Goal: Book appointment/travel/reservation

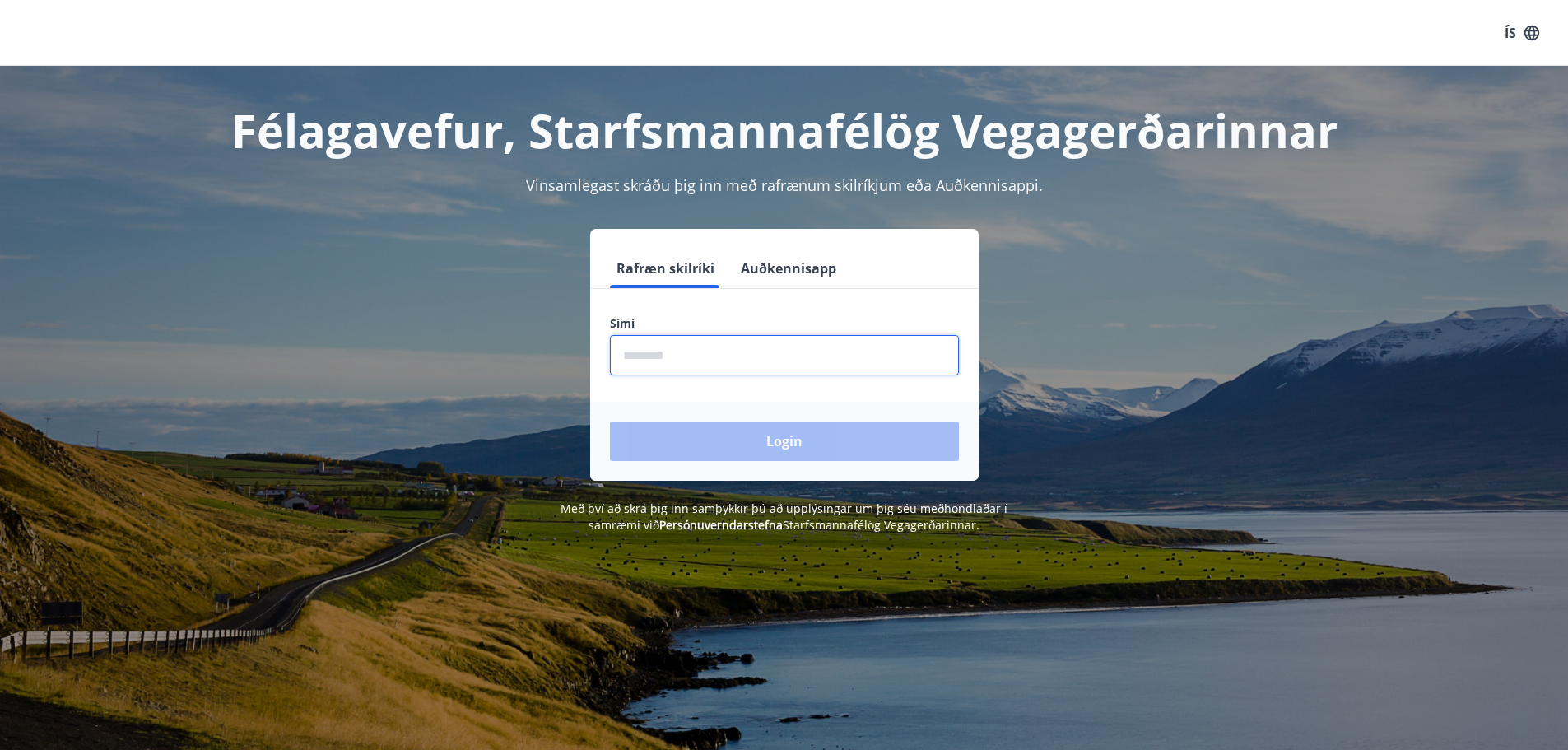
click at [695, 346] on input "phone" at bounding box center [784, 355] width 349 height 40
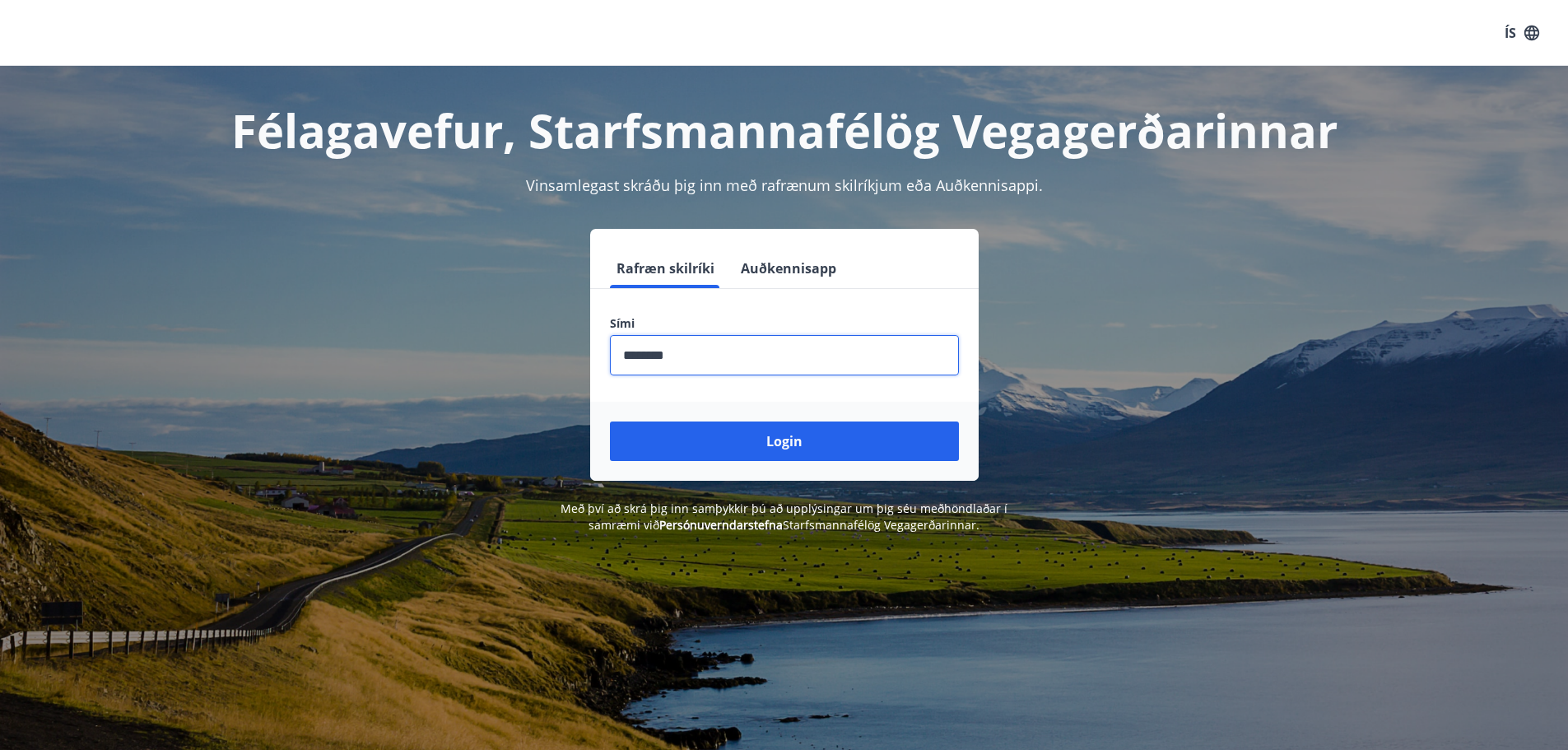
type input "********"
click at [610, 422] on button "Login" at bounding box center [784, 441] width 349 height 39
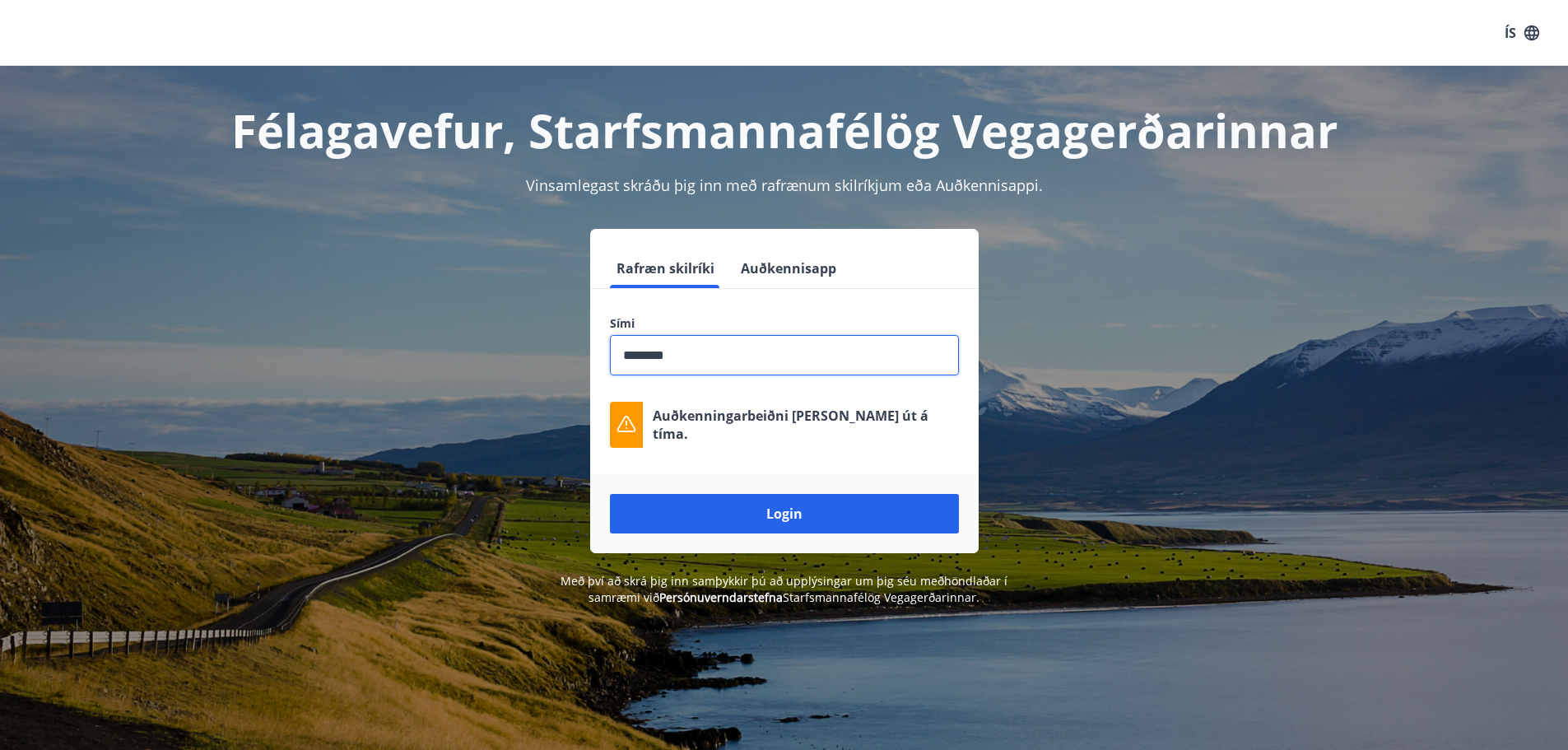
click at [793, 525] on button "Login" at bounding box center [784, 514] width 349 height 39
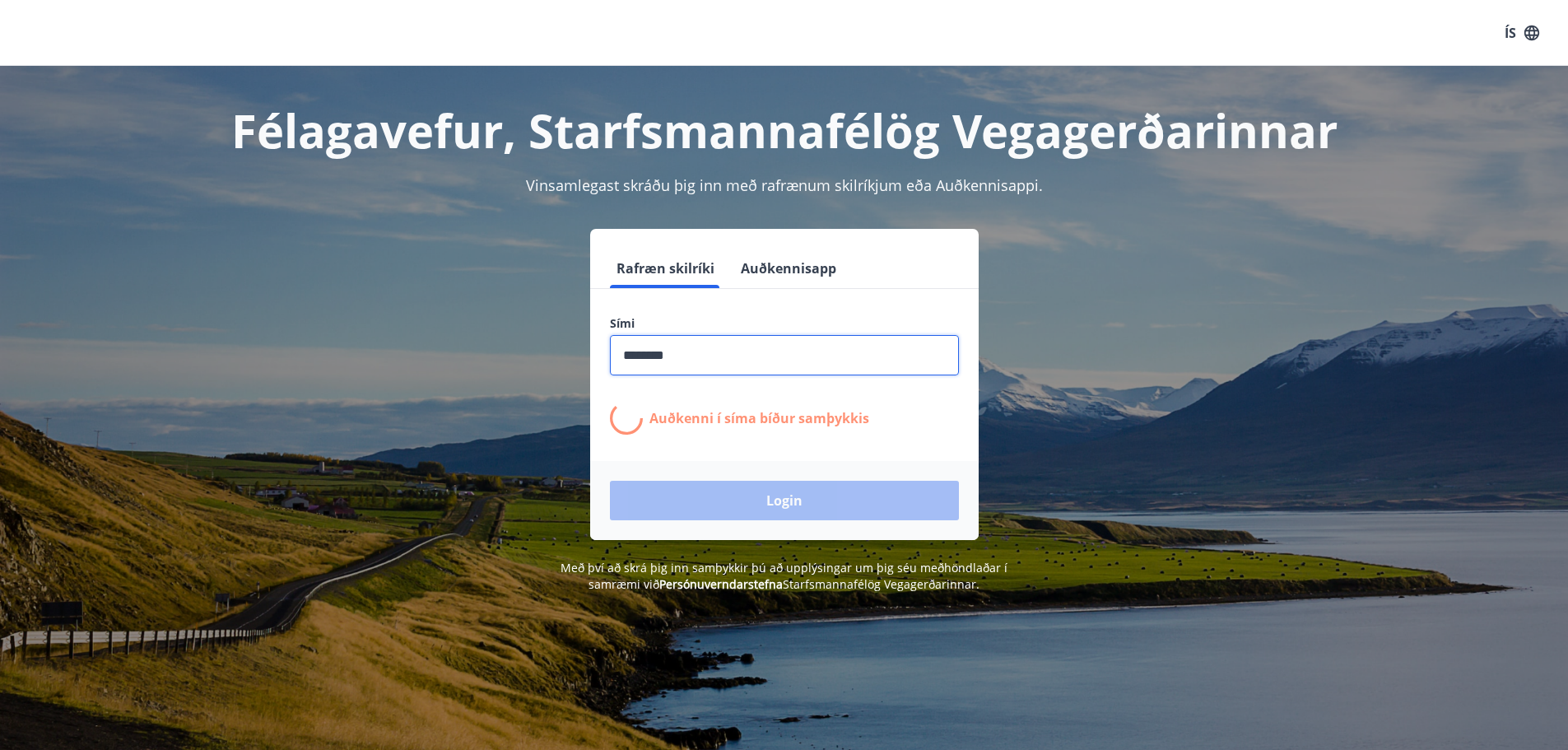
click at [706, 363] on input "phone" at bounding box center [784, 355] width 349 height 40
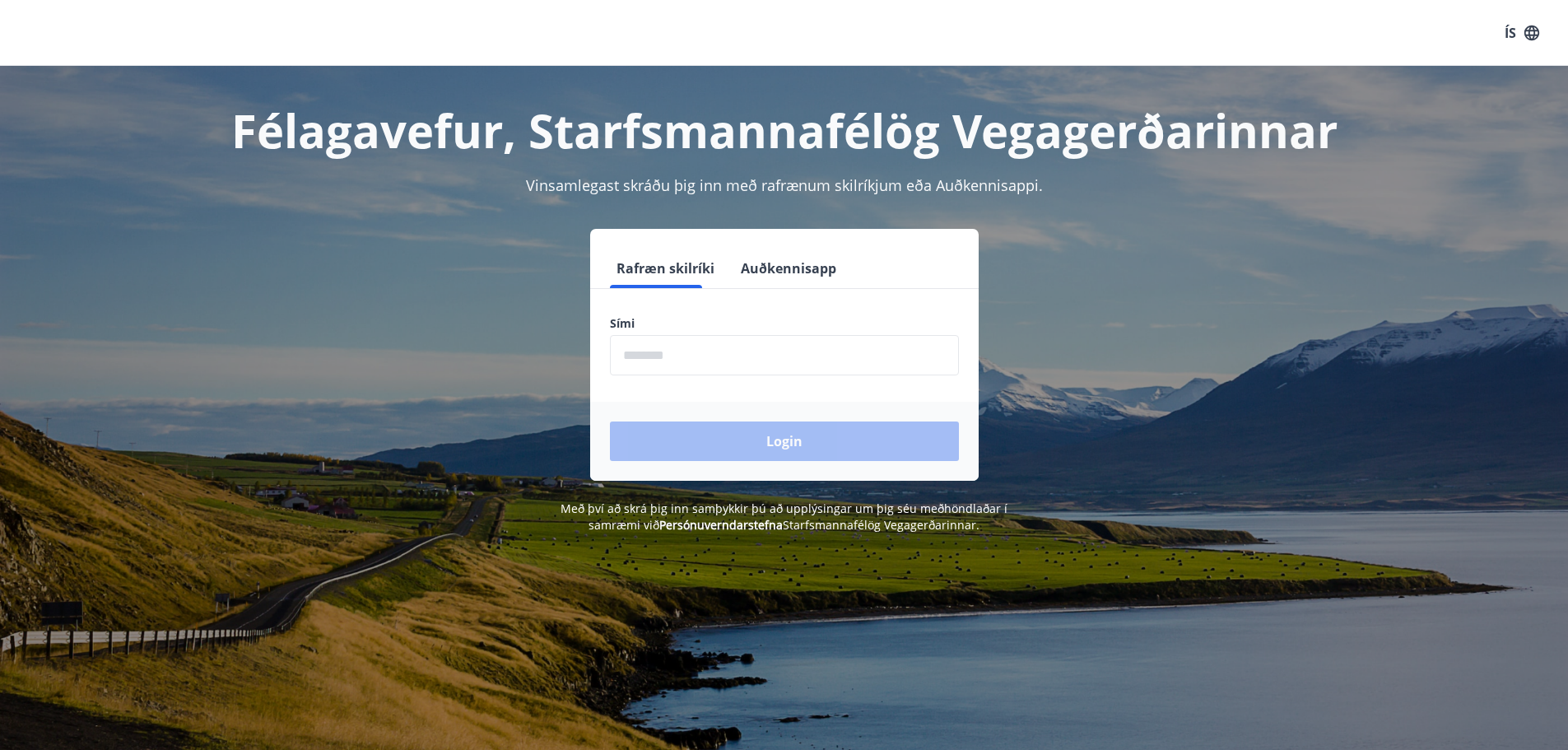
click at [636, 363] on input "phone" at bounding box center [784, 355] width 349 height 40
type input "********"
click at [610, 422] on button "Login" at bounding box center [784, 441] width 349 height 39
click at [660, 352] on input "phone" at bounding box center [784, 355] width 349 height 40
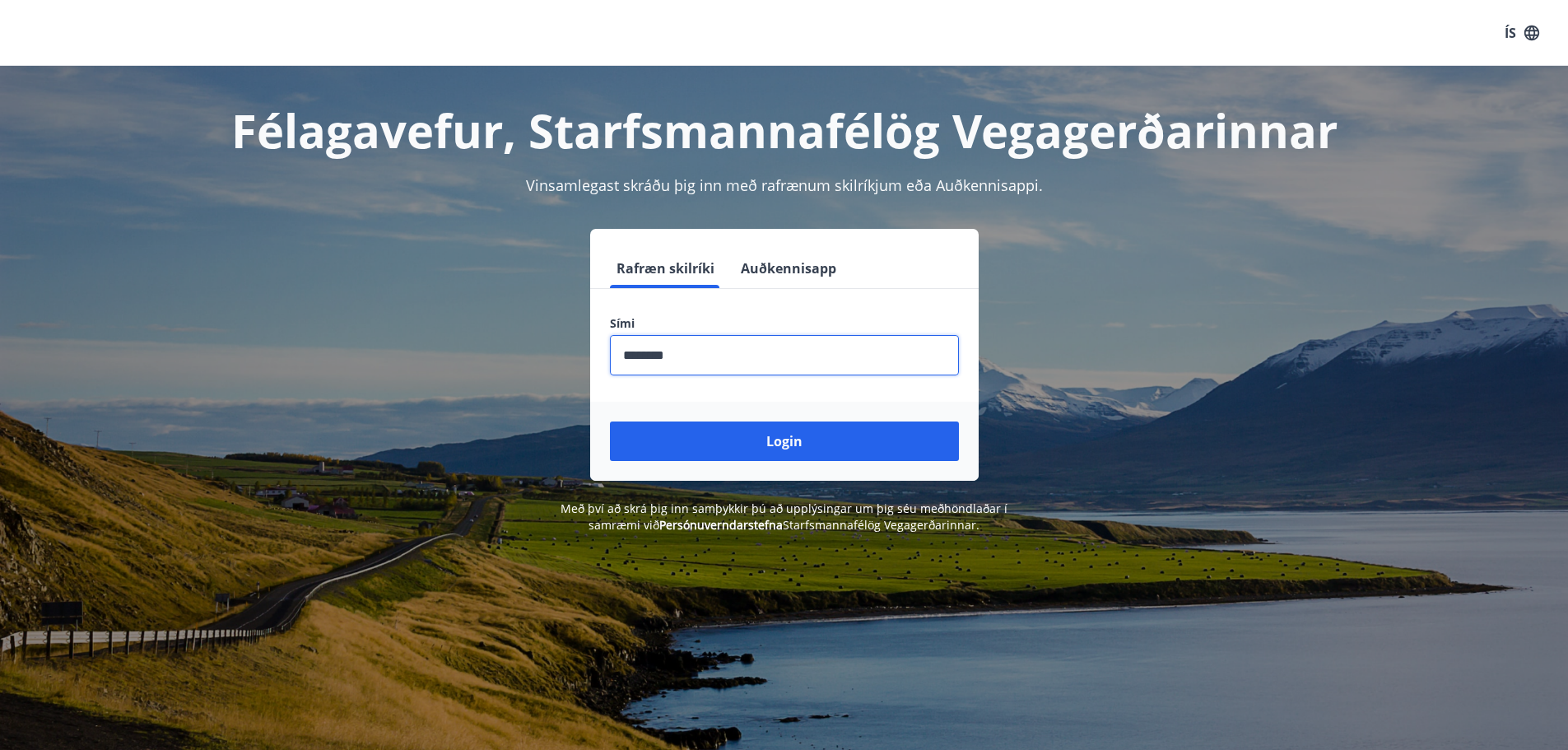
type input "********"
click at [610, 422] on button "Login" at bounding box center [784, 441] width 349 height 39
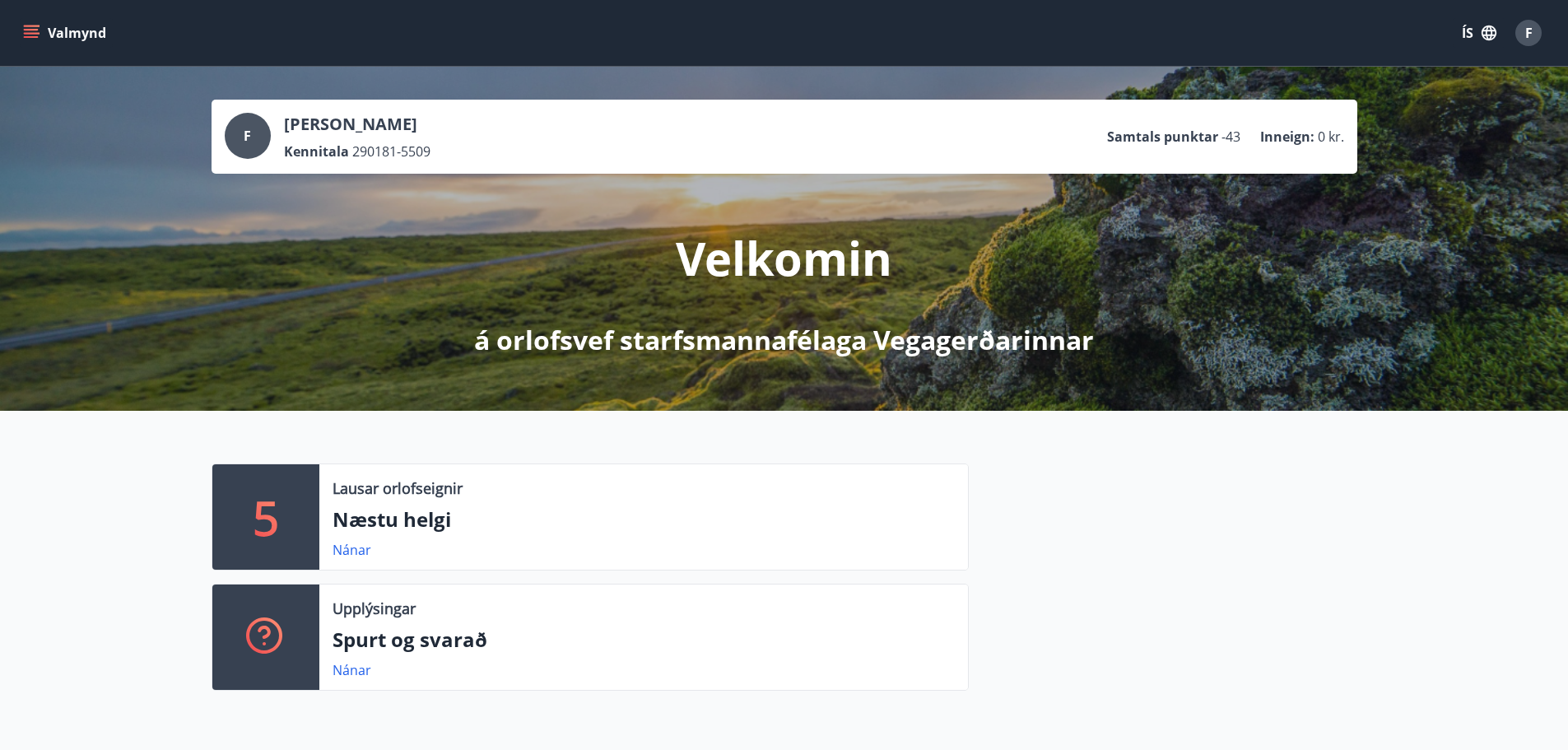
click at [31, 30] on icon "menu" at bounding box center [31, 30] width 15 height 2
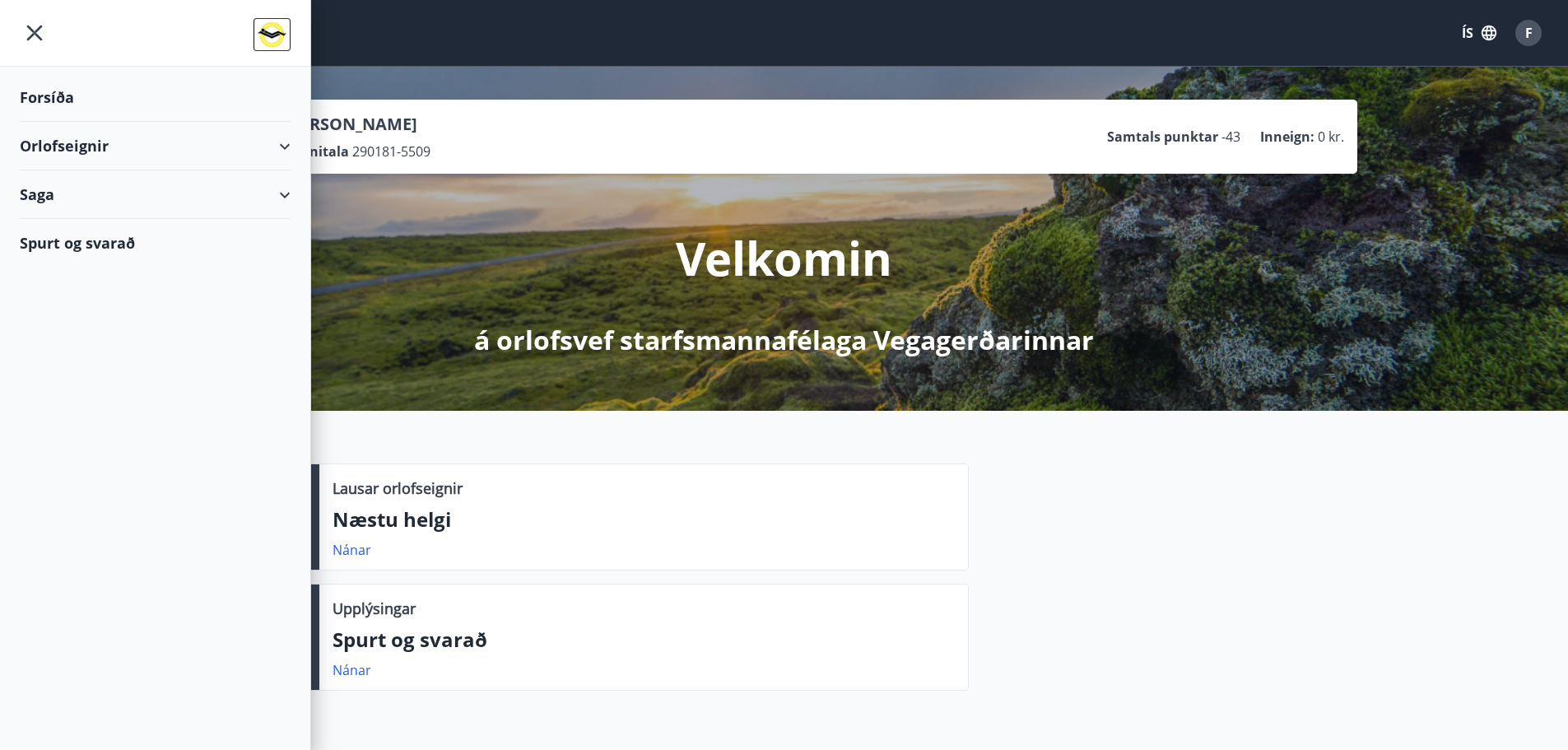
click at [208, 143] on div "Orlofseignir" at bounding box center [155, 146] width 271 height 48
click at [81, 177] on div "Framboð" at bounding box center [155, 188] width 245 height 35
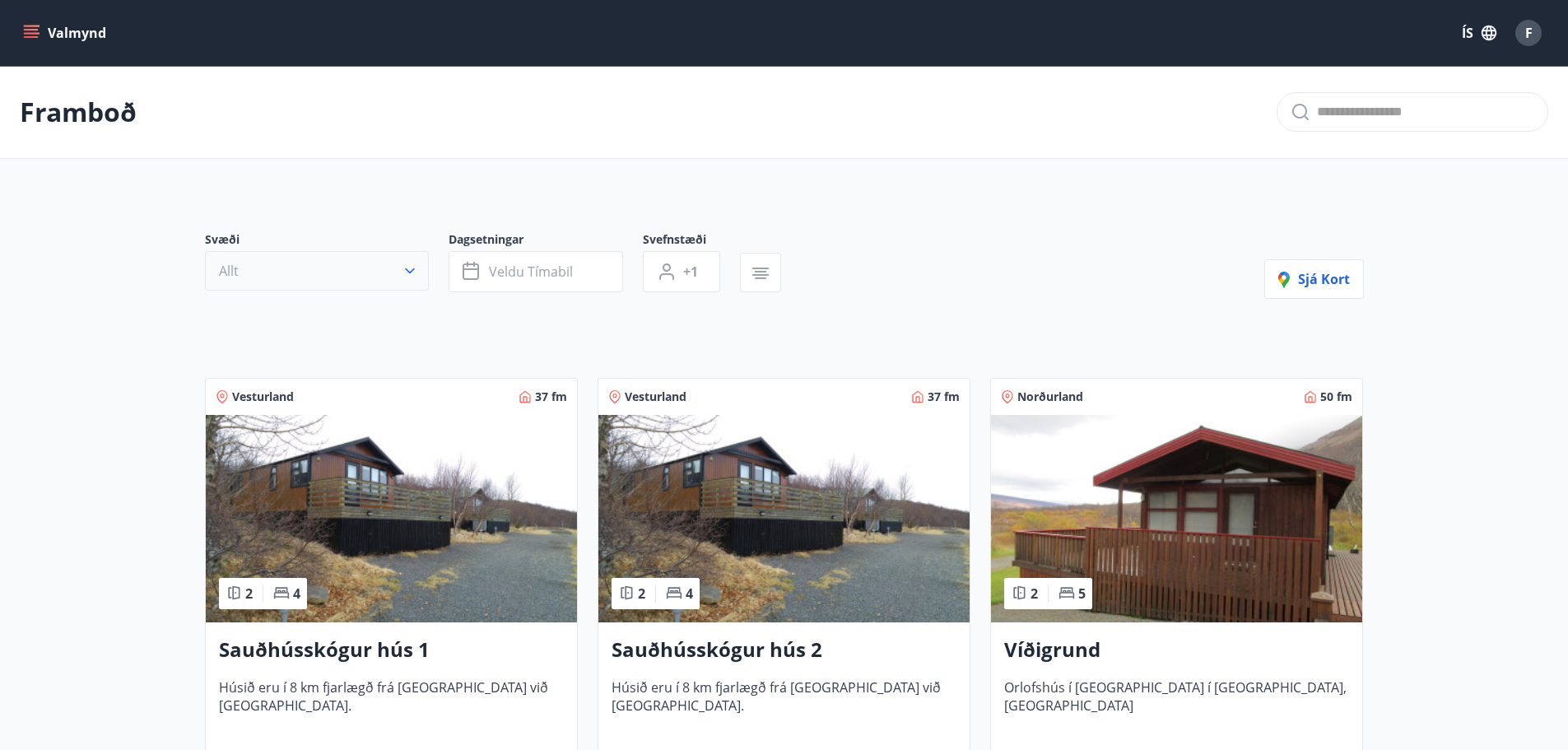
click at [255, 267] on button "Allt" at bounding box center [318, 271] width 224 height 39
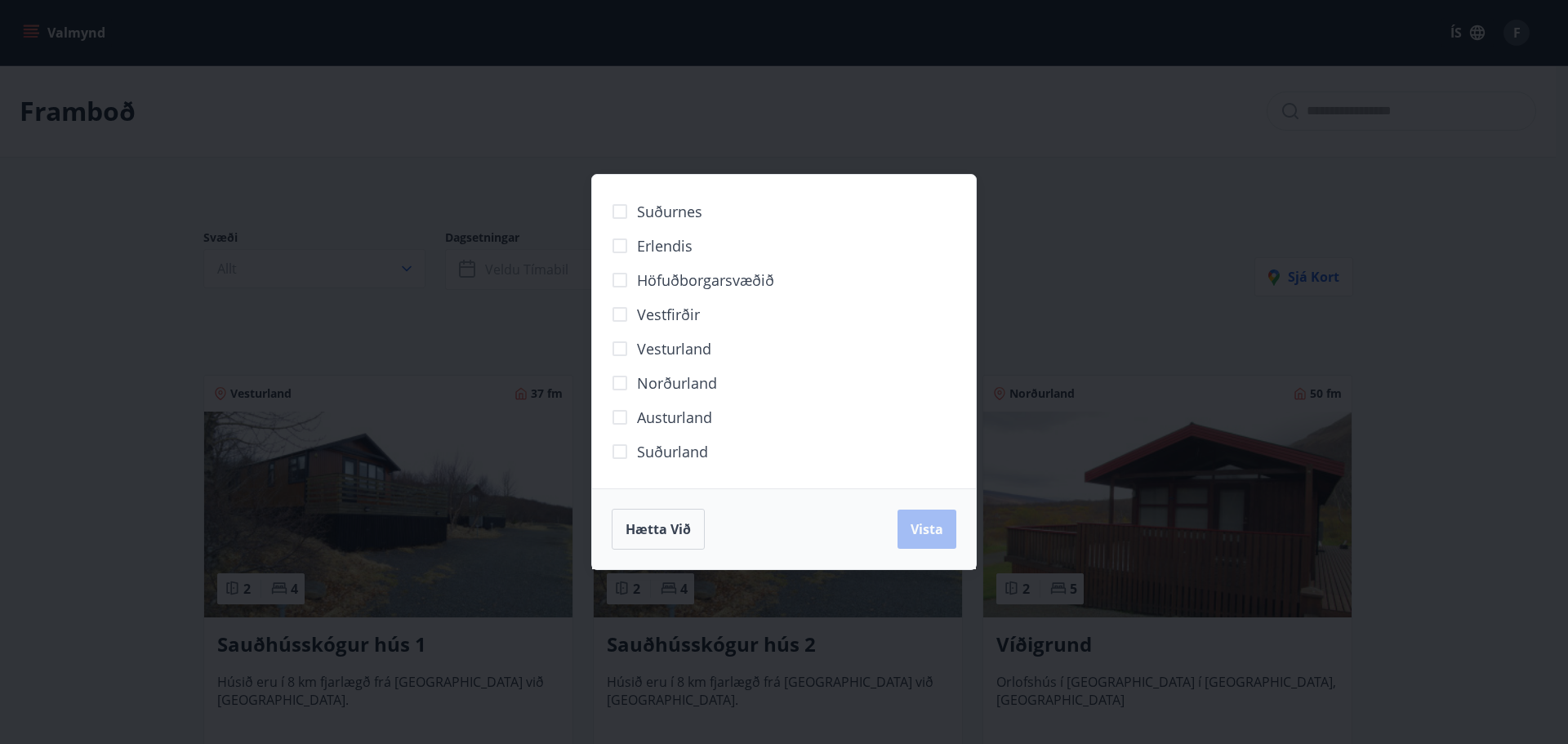
click at [656, 417] on span "Austurland" at bounding box center [675, 417] width 75 height 21
click at [918, 530] on span "Vista" at bounding box center [926, 530] width 33 height 18
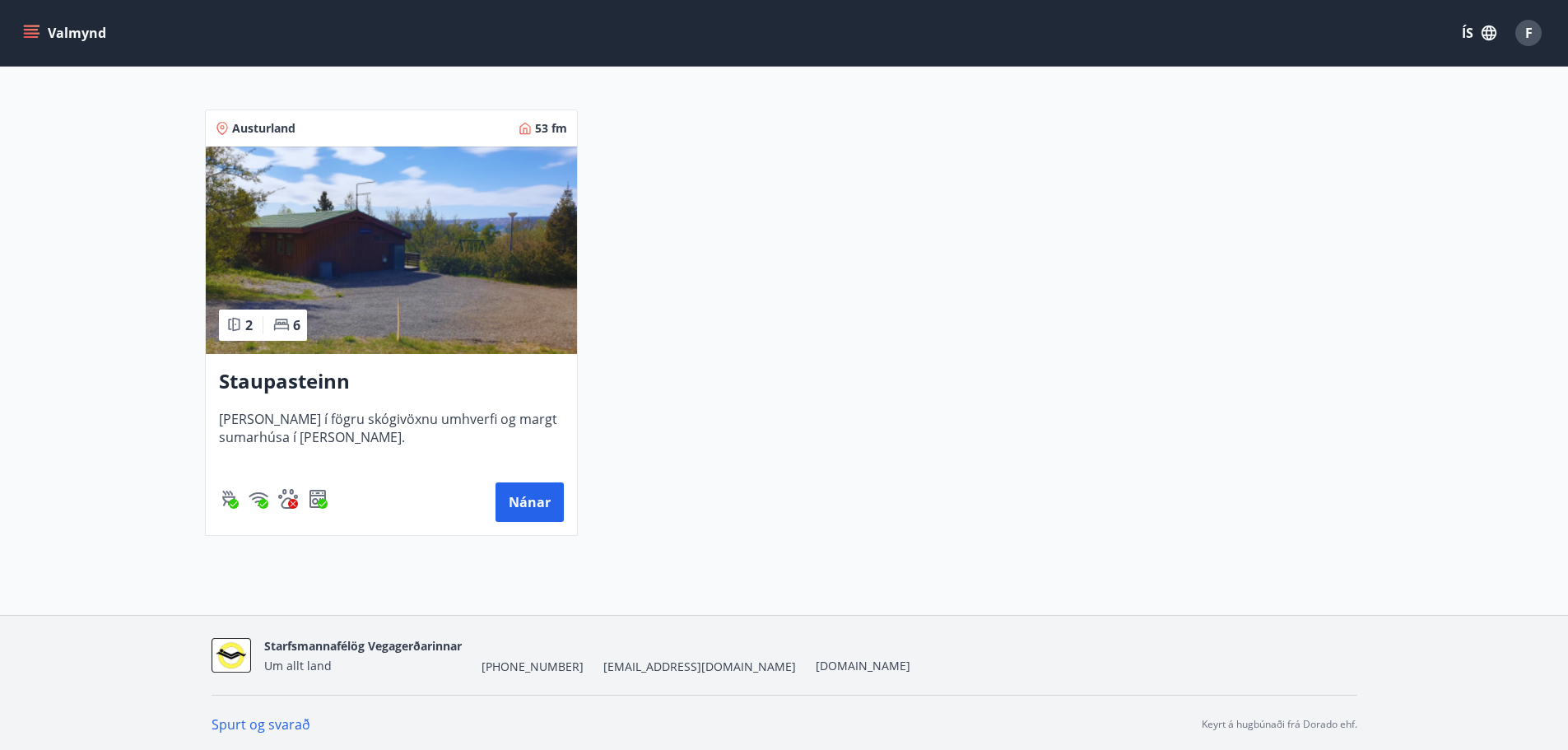
scroll to position [311, 0]
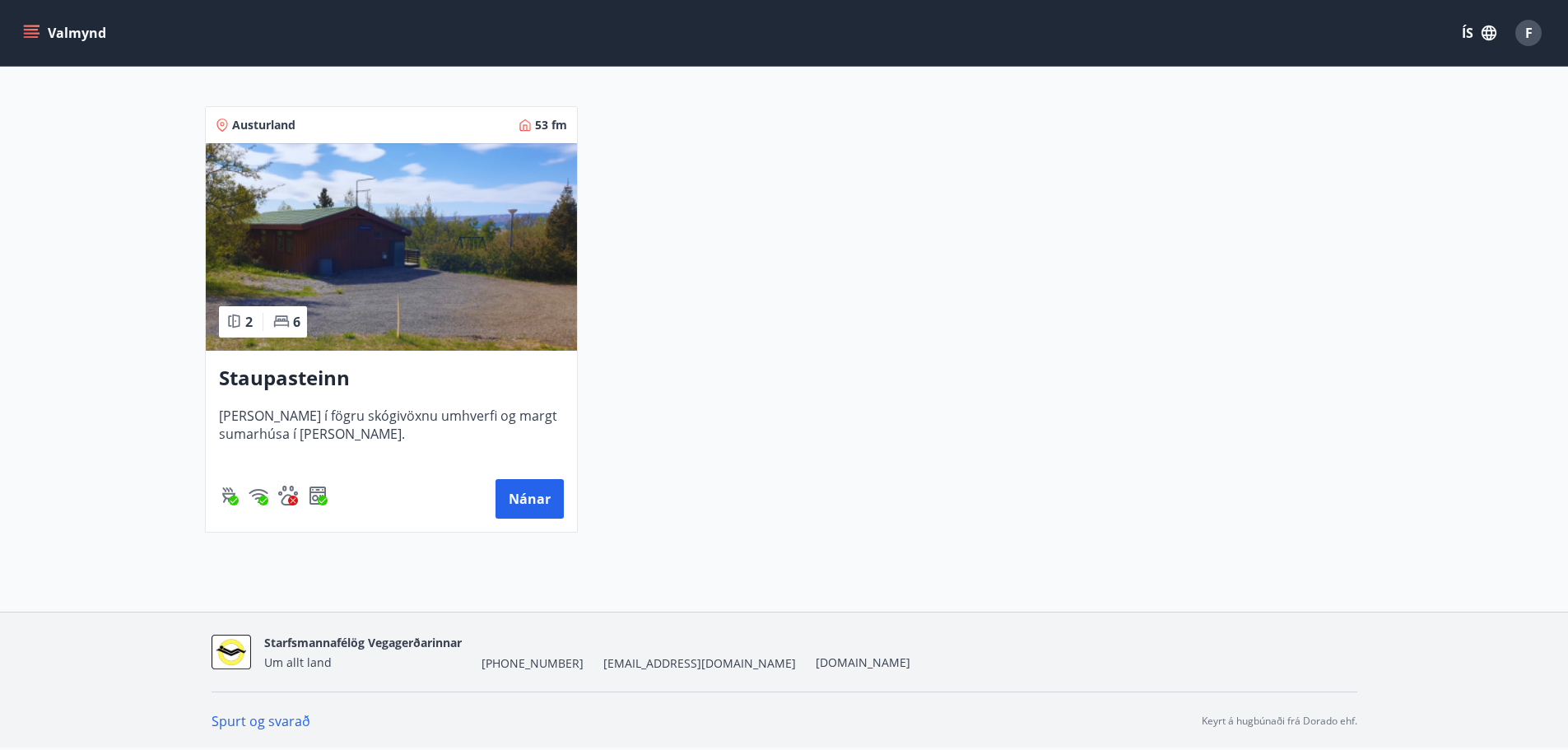
click at [376, 308] on img at bounding box center [391, 247] width 371 height 207
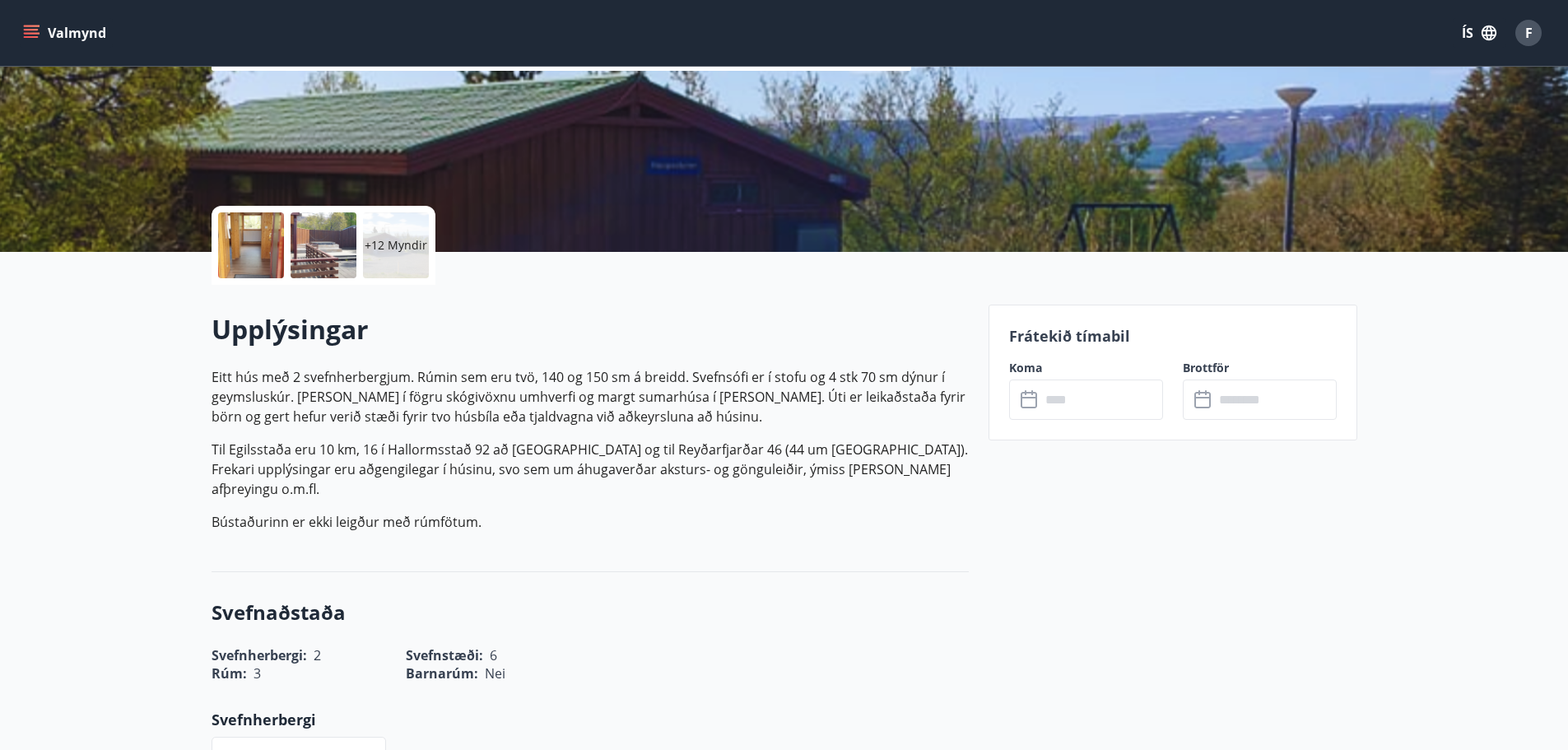
scroll to position [247, 0]
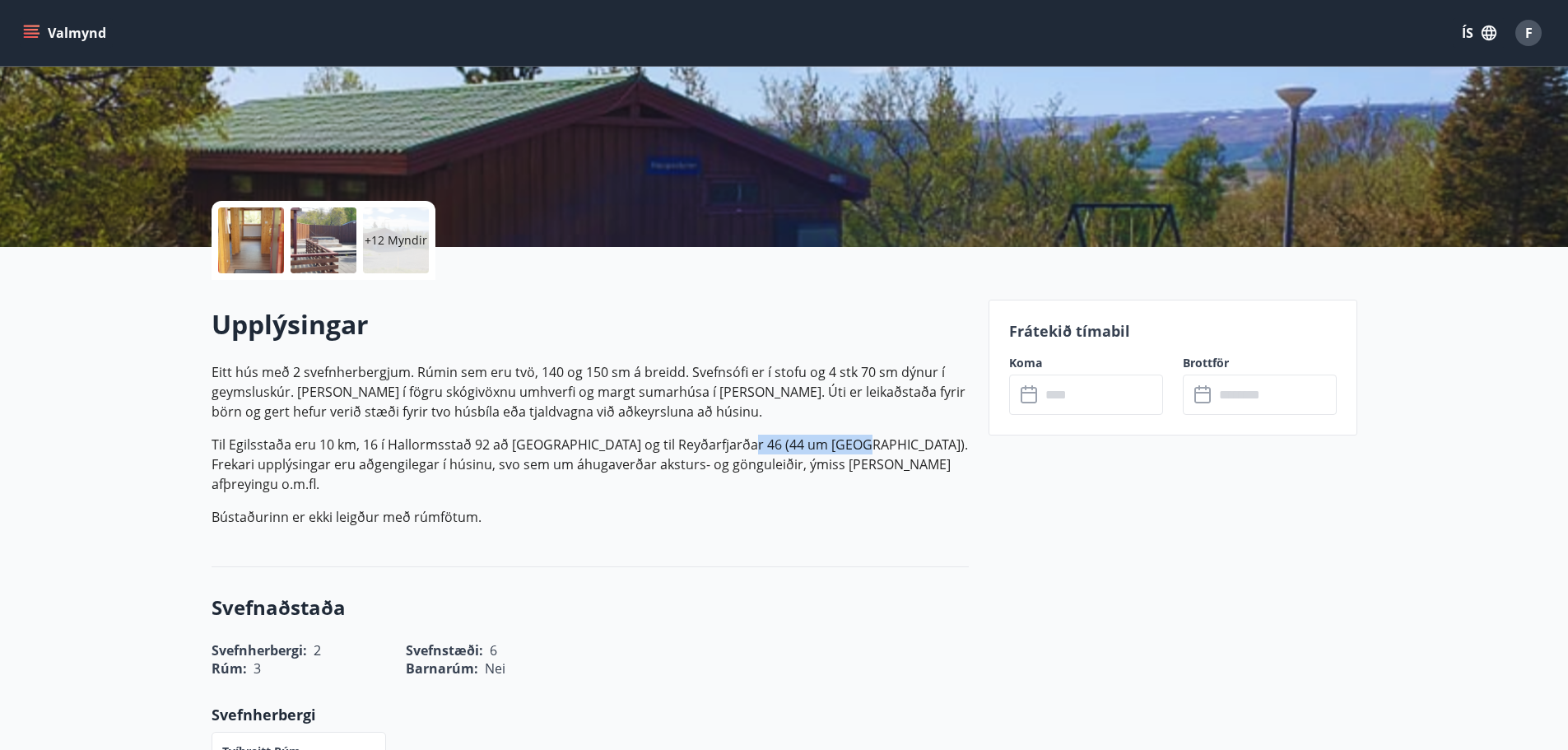
drag, startPoint x: 737, startPoint y: 447, endPoint x: 849, endPoint y: 444, distance: 112.0
click at [849, 444] on p "Til Egilsstaða eru 10 km, 16 í Hallormsstað 92 að Kárahnjúkum og til Reyðarfjar…" at bounding box center [590, 465] width 757 height 59
copy p "44 um Þórdalsheiði"
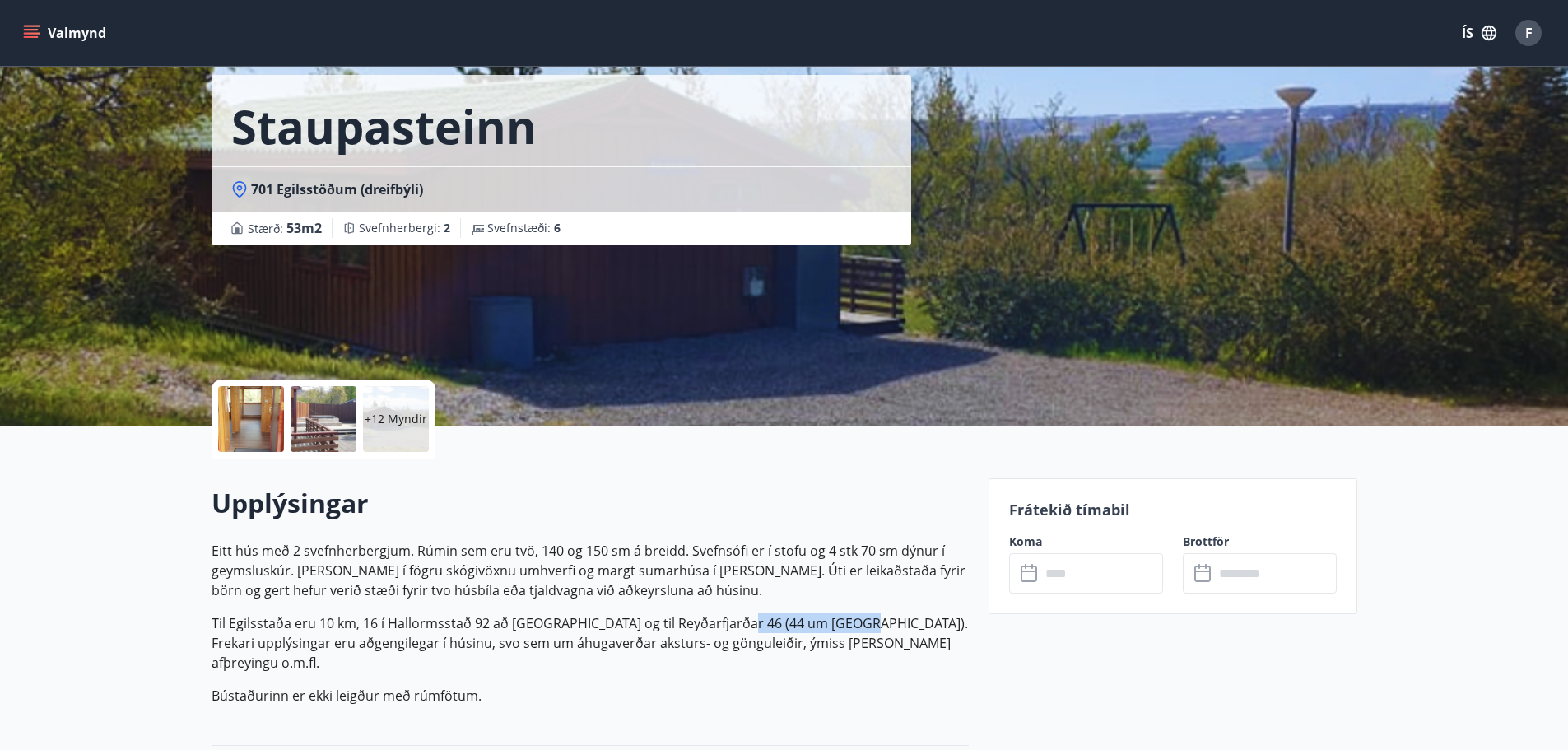
scroll to position [0, 0]
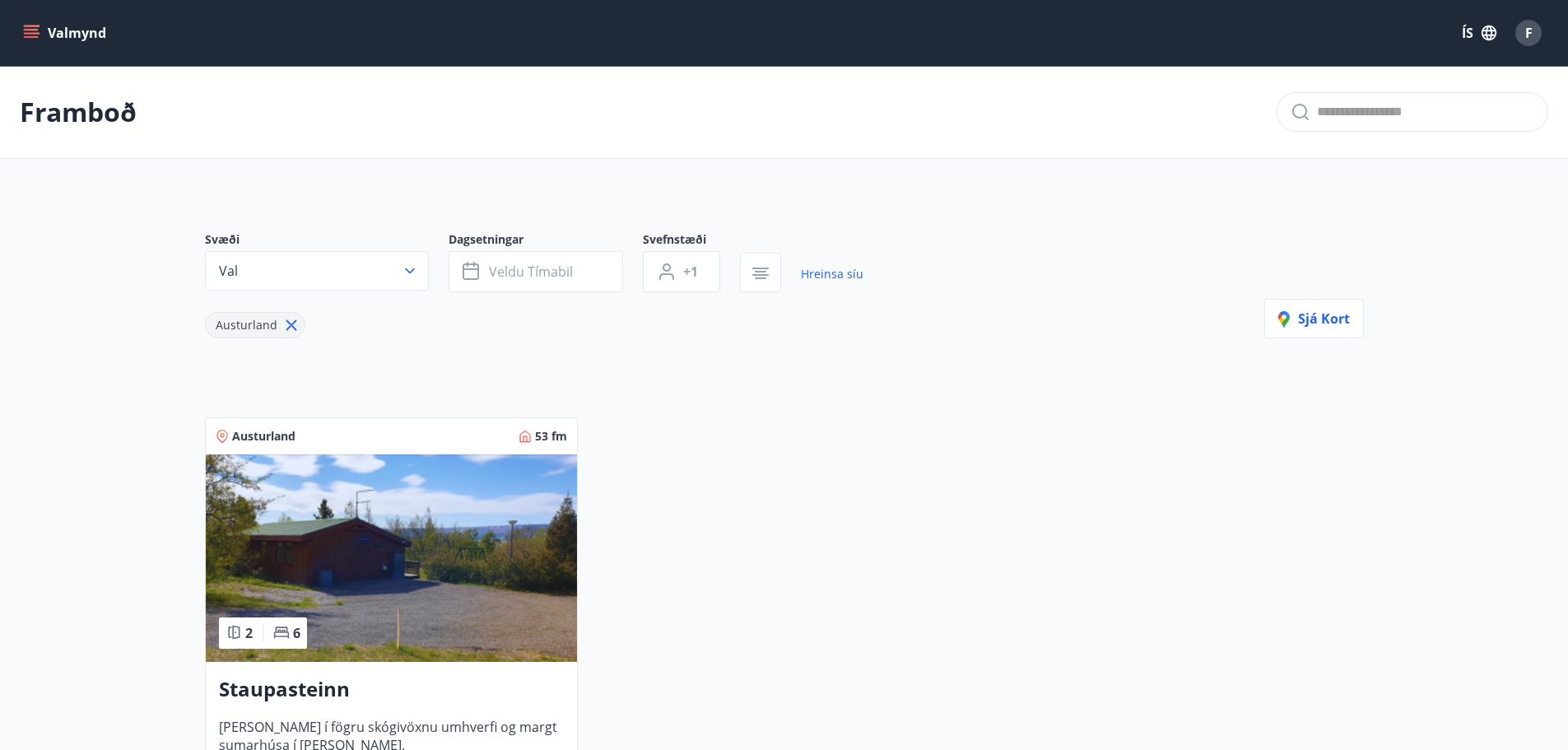
click at [15, 17] on div "Valmynd ÍS F" at bounding box center [784, 32] width 1568 height 65
click at [27, 25] on icon "menu" at bounding box center [31, 33] width 16 height 16
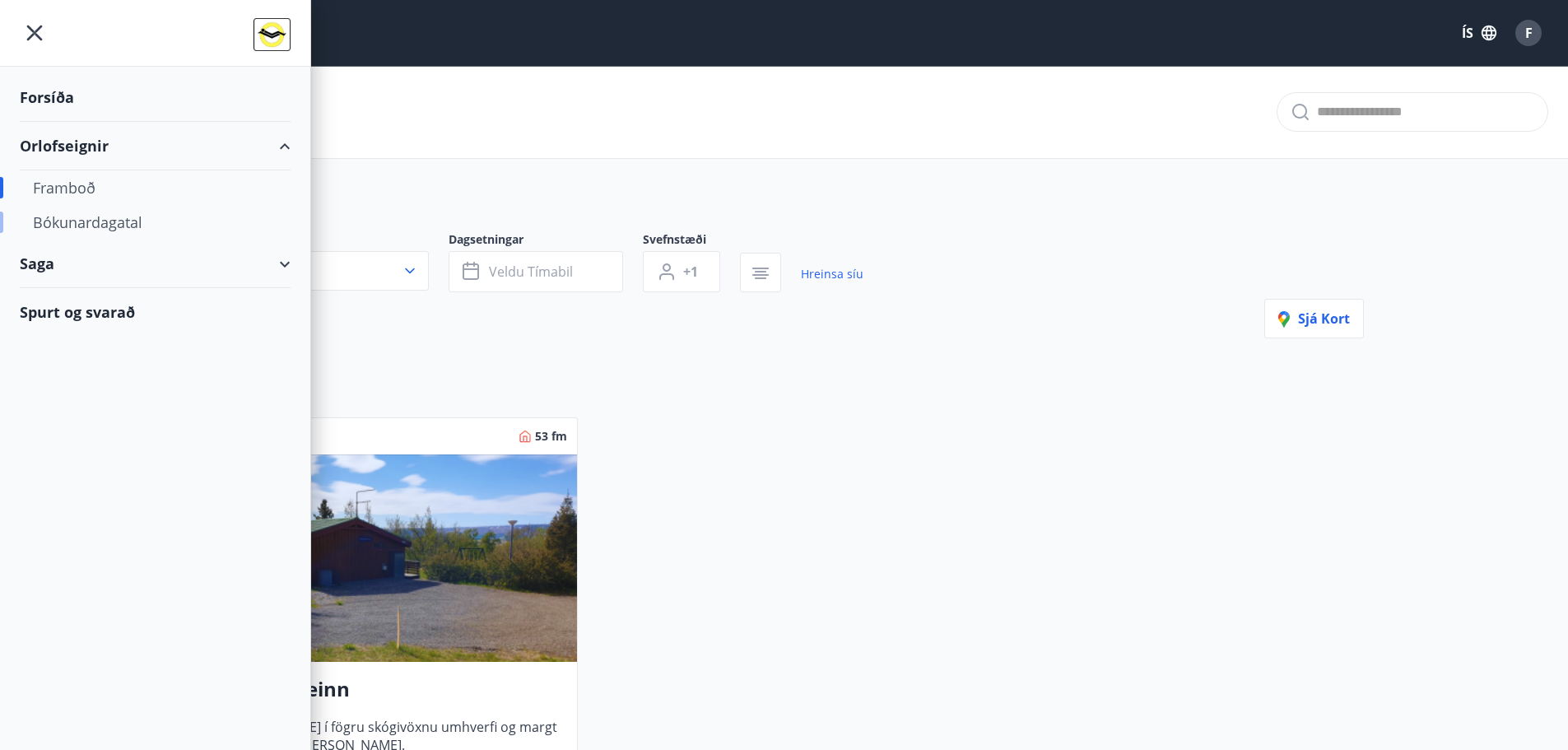
click at [98, 215] on div "Bókunardagatal" at bounding box center [155, 222] width 245 height 35
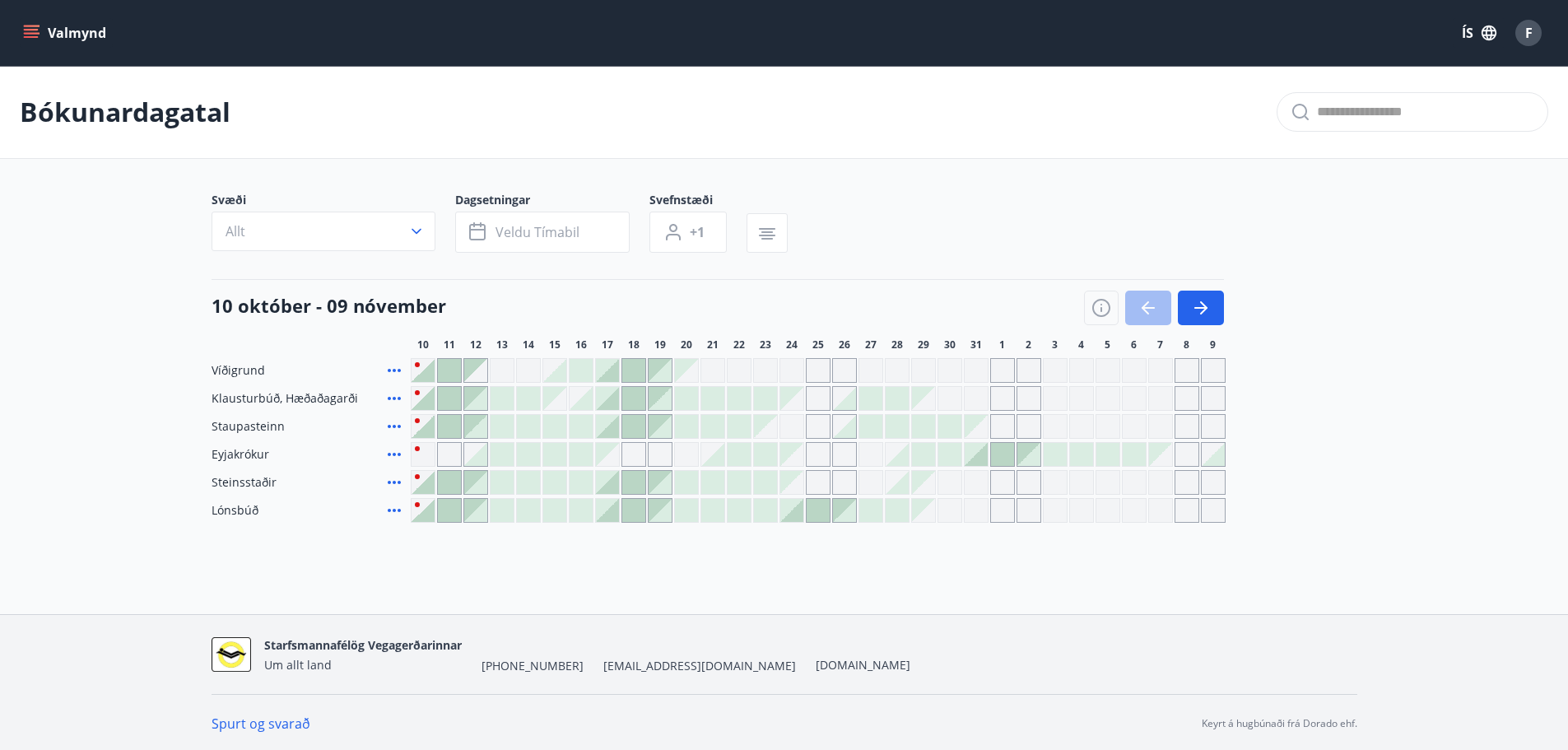
click at [814, 461] on div "Gráir dagar eru ekki bókanlegir" at bounding box center [818, 455] width 25 height 25
click at [795, 558] on div "Bókunardagatal Svæði Allt Dagsetningar Veldu tímabil Svefnstæði +1 10 október -…" at bounding box center [784, 327] width 1568 height 523
click at [820, 509] on div at bounding box center [818, 510] width 23 height 23
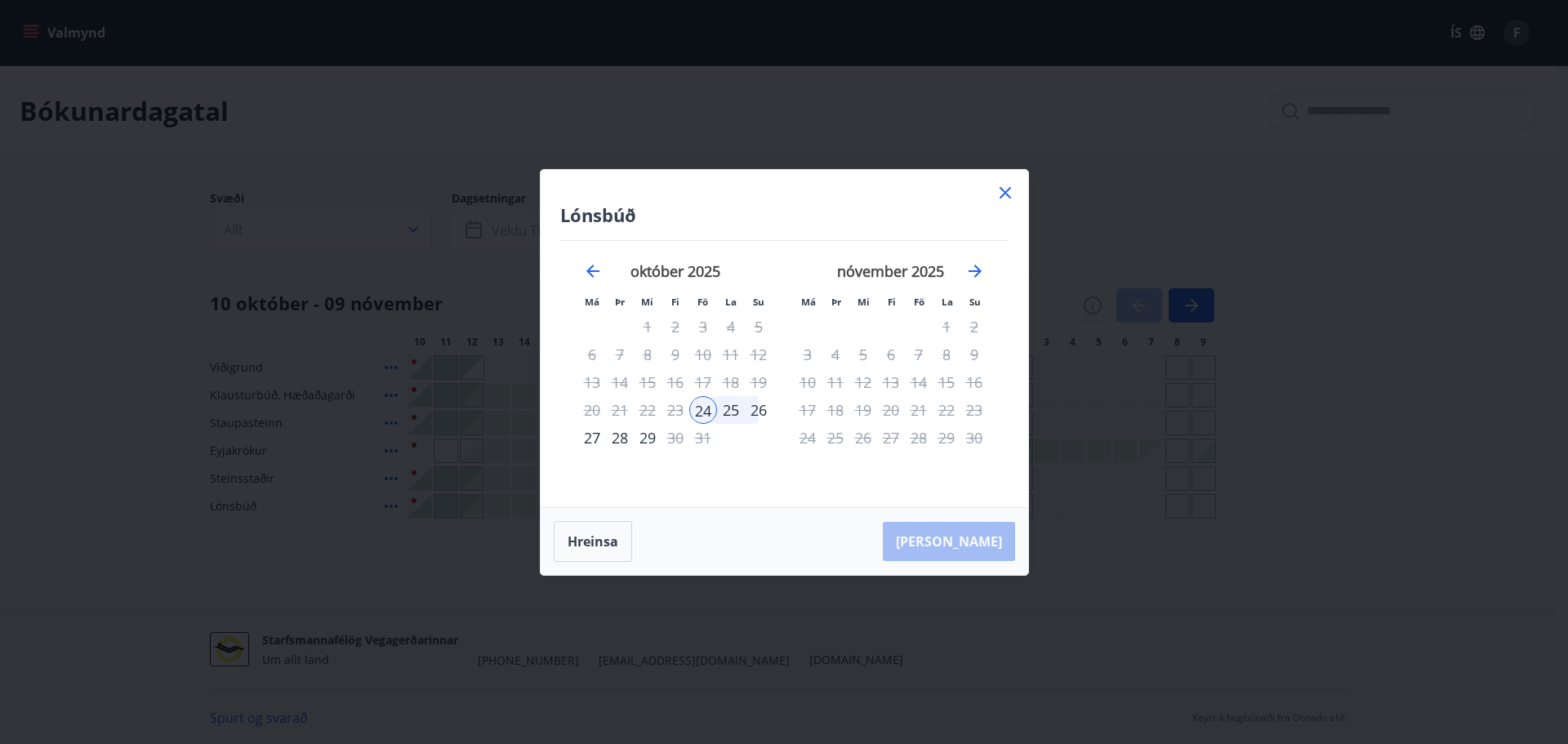
click at [1002, 191] on icon at bounding box center [1006, 193] width 20 height 20
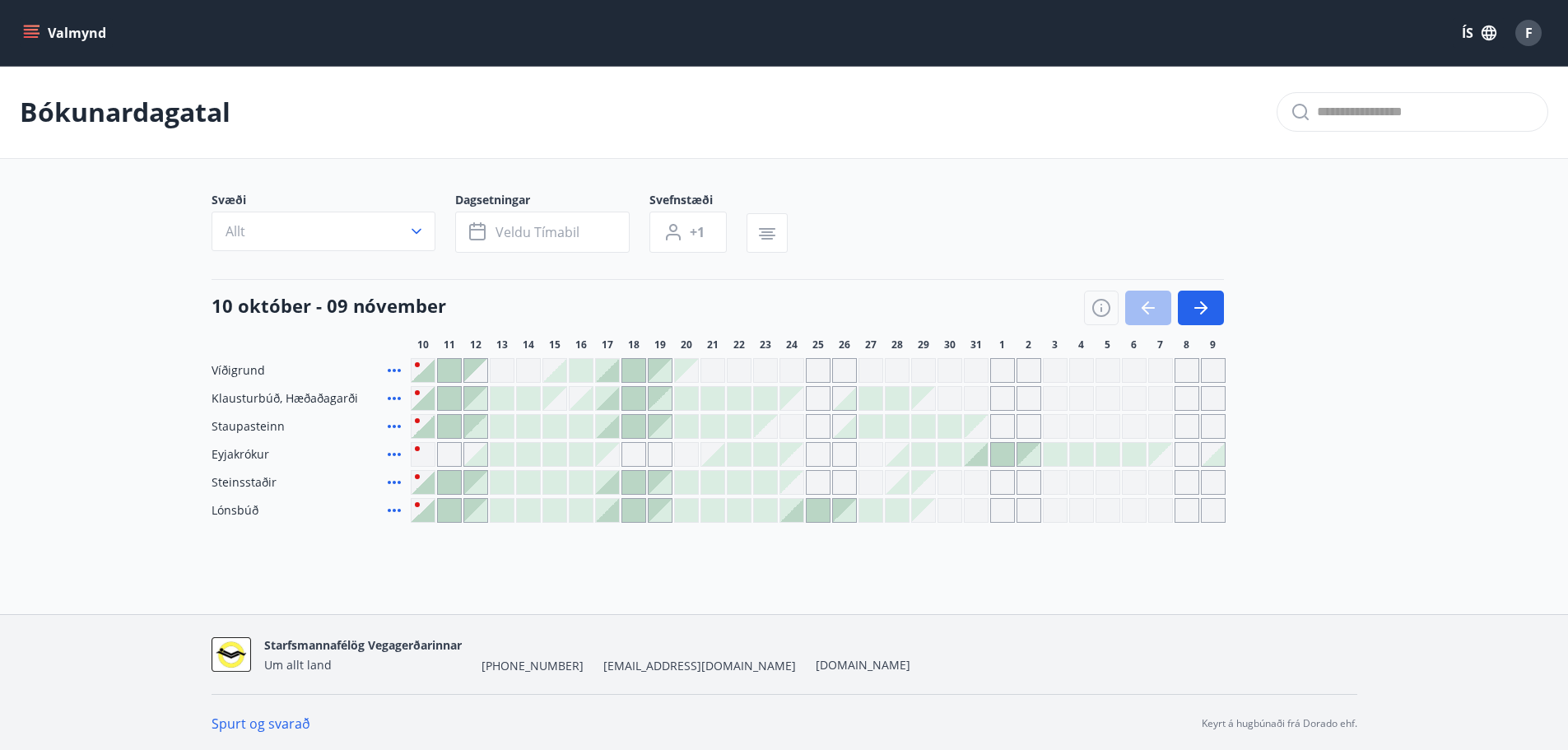
click at [231, 516] on span "Lónsbúð" at bounding box center [235, 510] width 47 height 16
click at [28, 35] on icon "menu" at bounding box center [31, 33] width 16 height 16
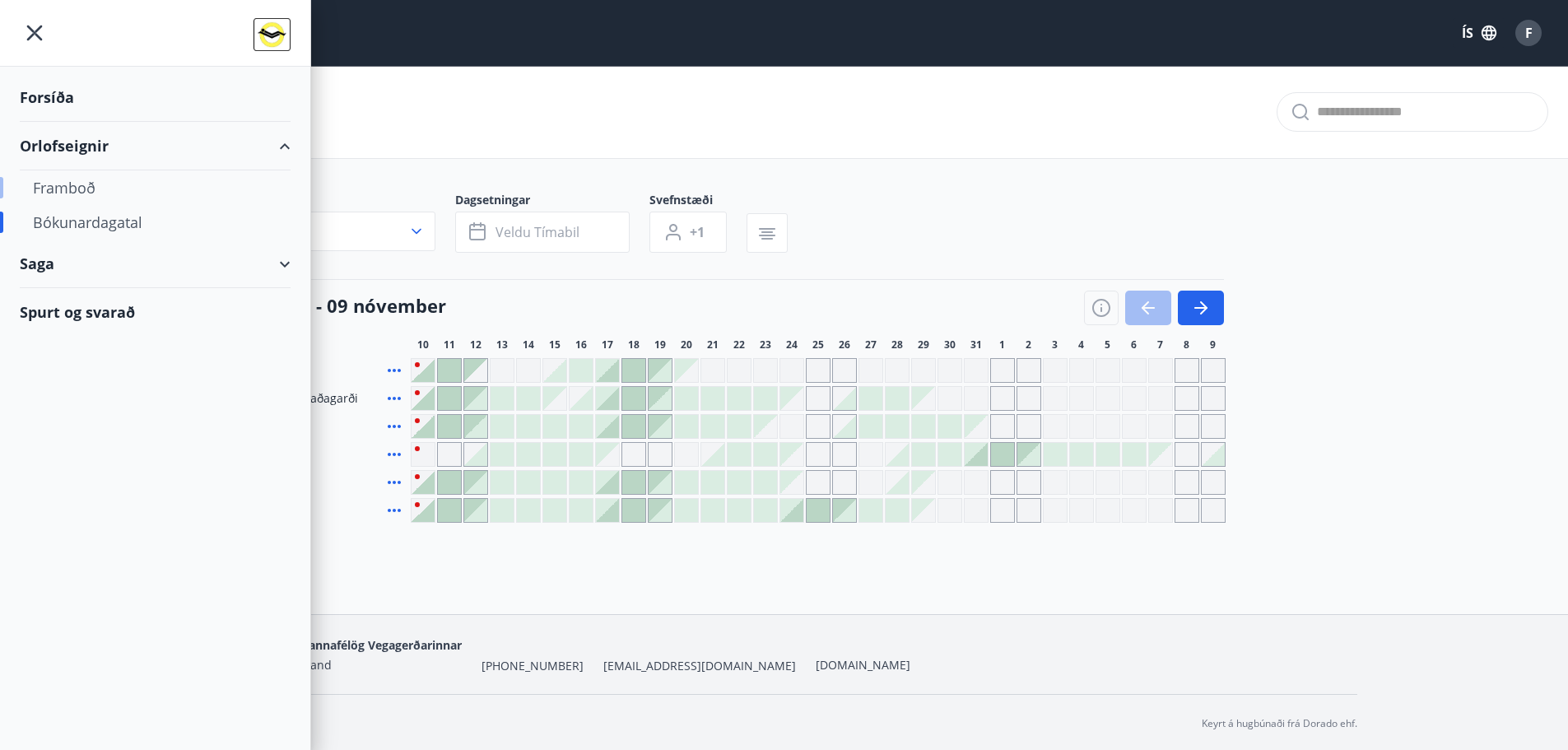
click at [83, 192] on div "Framboð" at bounding box center [155, 188] width 245 height 35
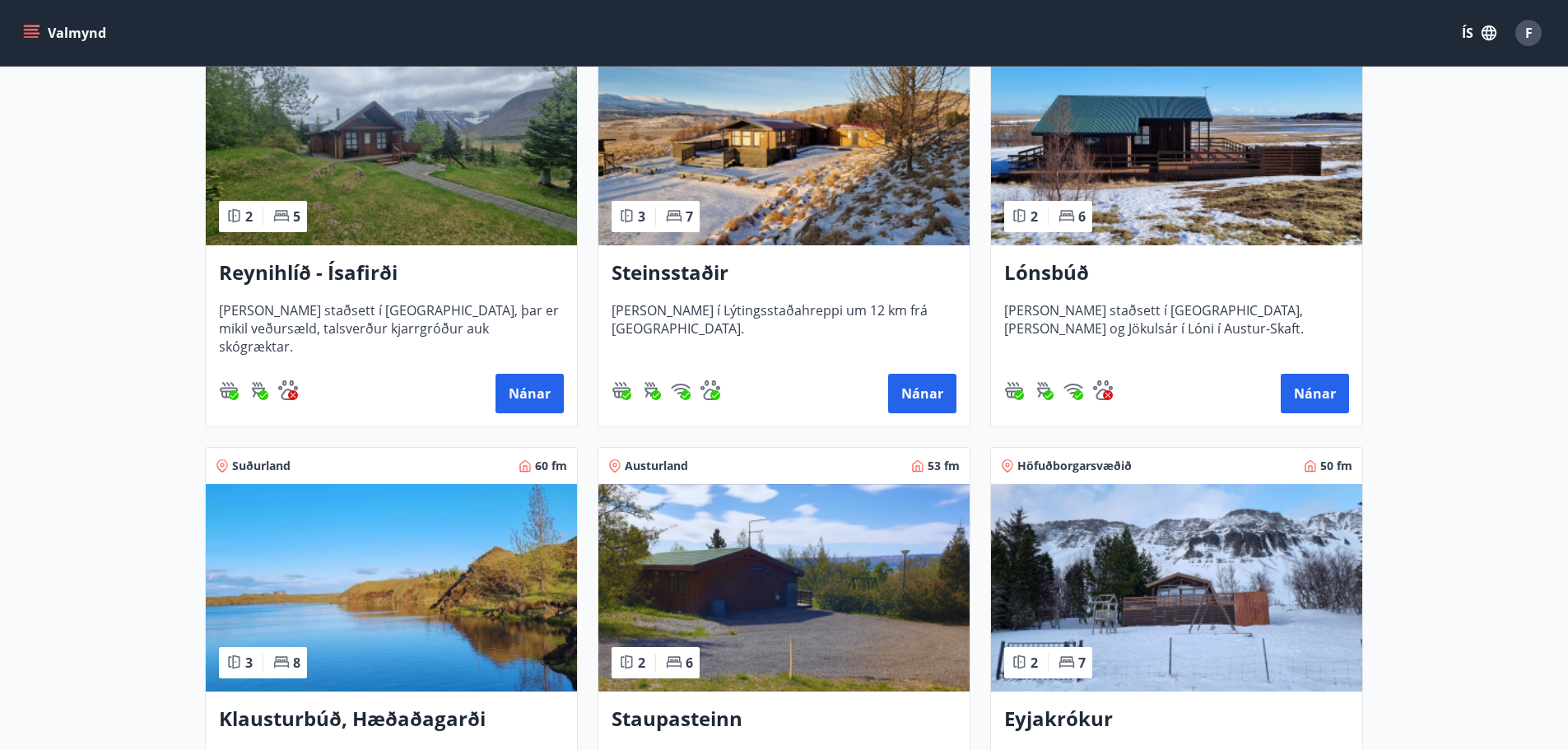
click at [1220, 156] on img at bounding box center [1177, 141] width 371 height 207
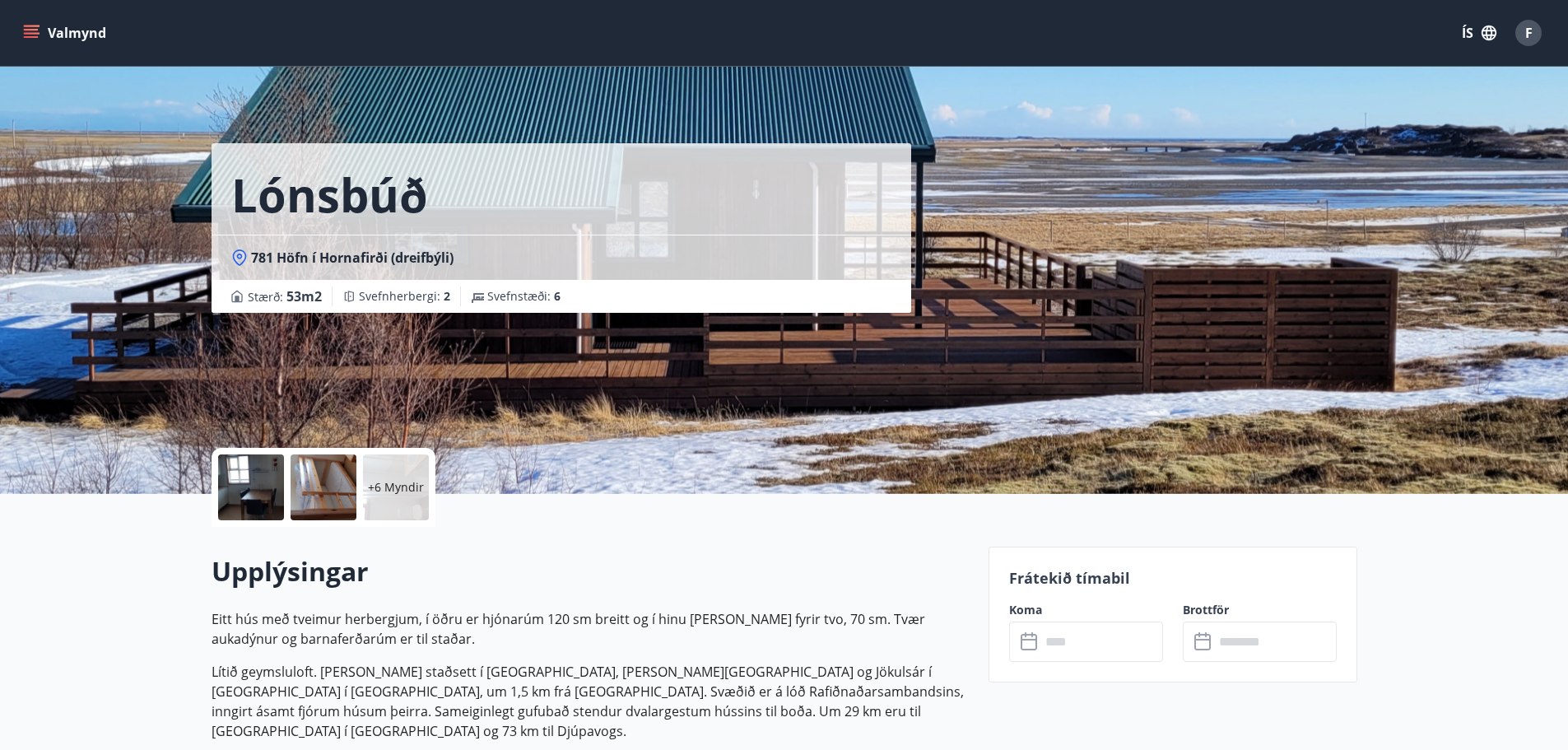
click at [1050, 258] on div "Lónsbúð 781 Höfn í Hornafirði (dreifbýli) Stærð : 53 m2 Svefnherbergi : 2 Svefn…" at bounding box center [785, 247] width 1146 height 494
click at [24, 31] on icon "menu" at bounding box center [31, 33] width 16 height 16
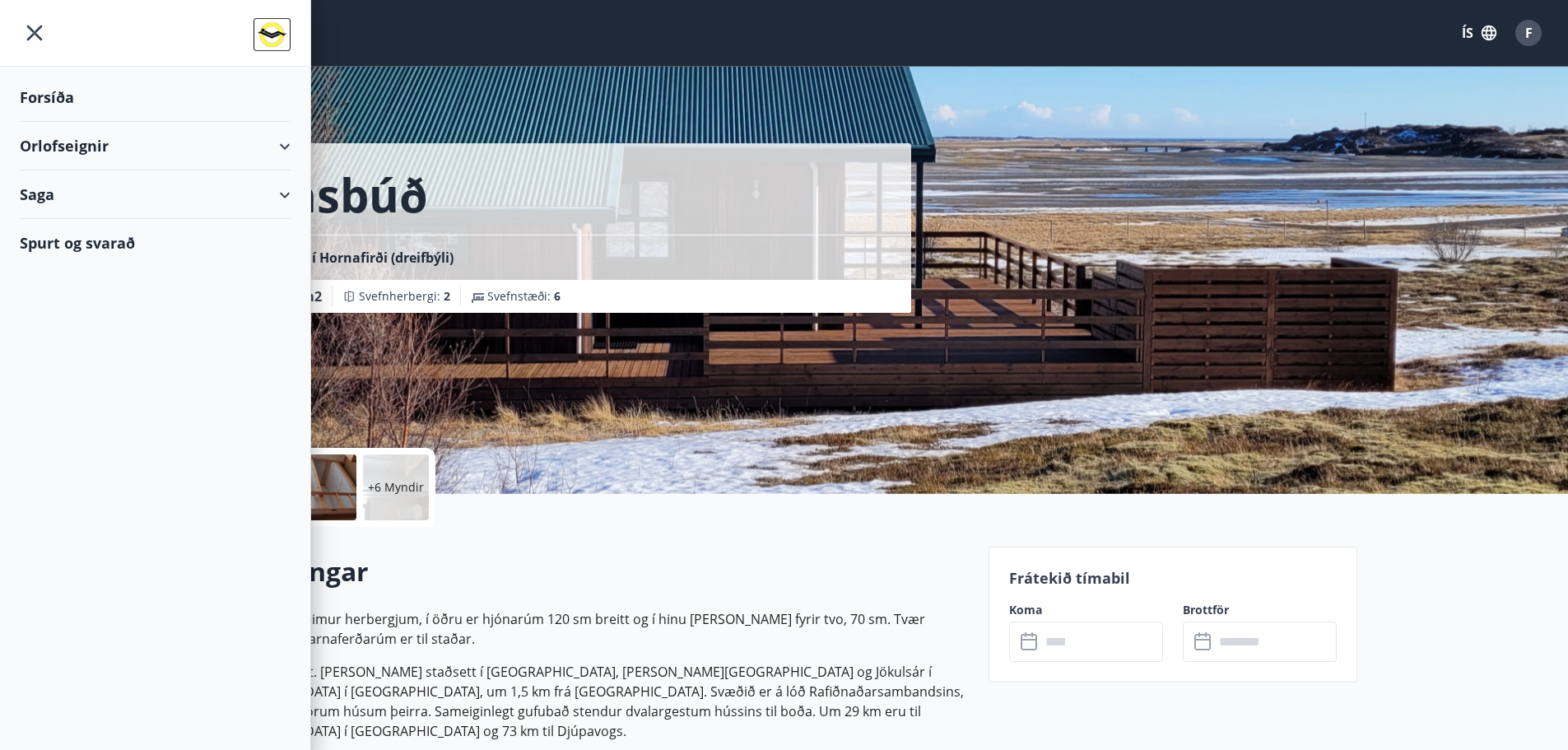
click at [248, 145] on div "Orlofseignir" at bounding box center [155, 146] width 271 height 48
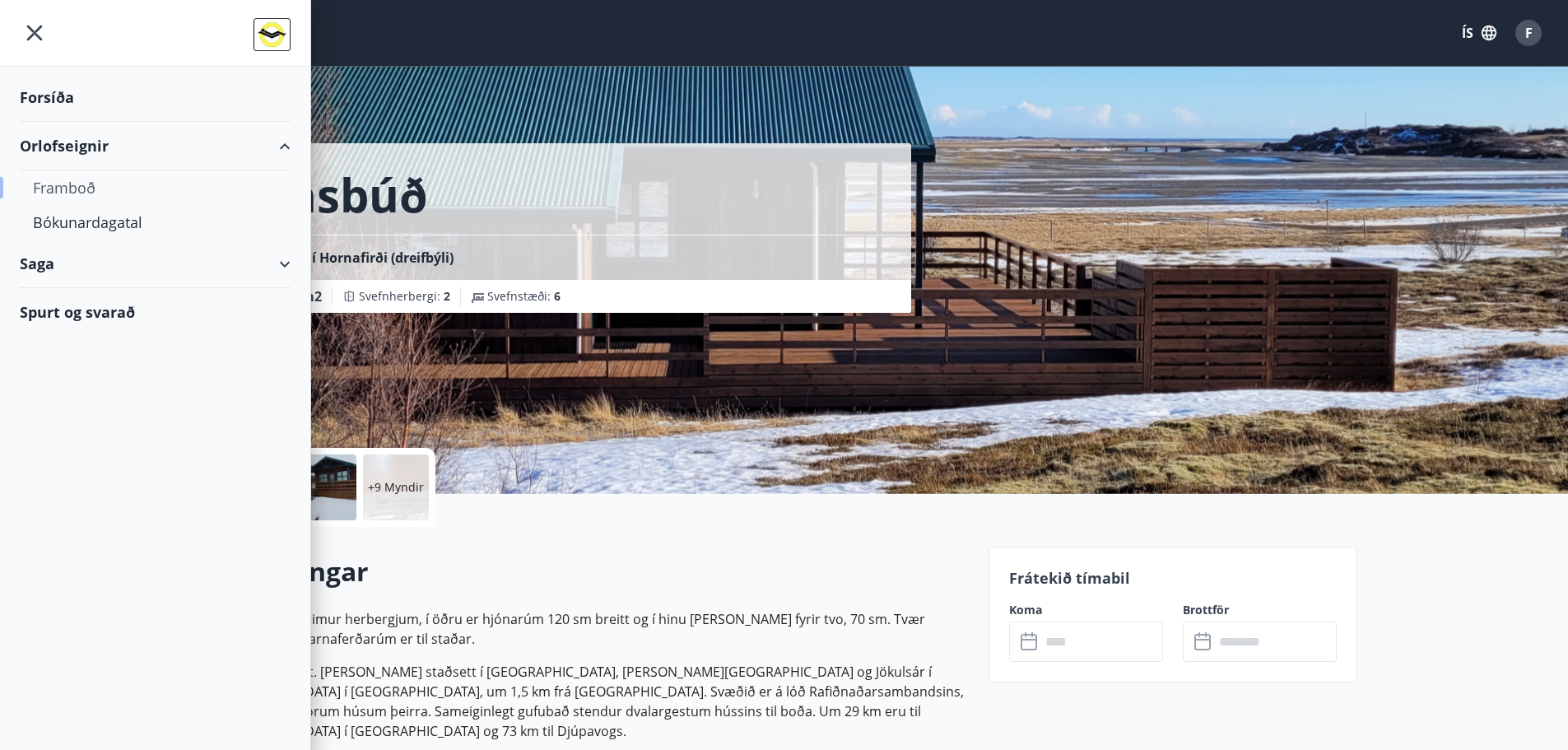
click at [75, 186] on div "Framboð" at bounding box center [155, 188] width 245 height 35
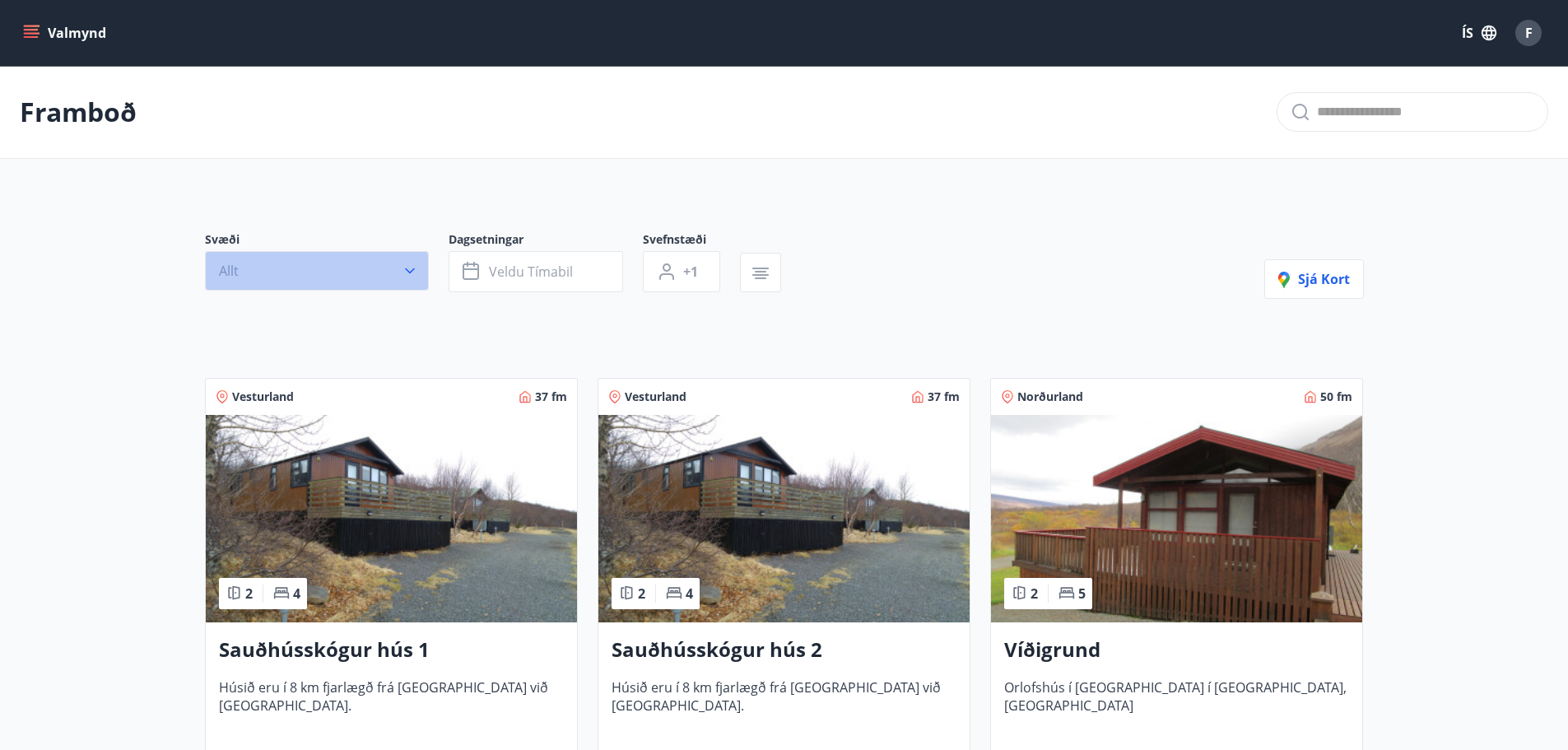
click at [326, 276] on button "Allt" at bounding box center [318, 271] width 224 height 39
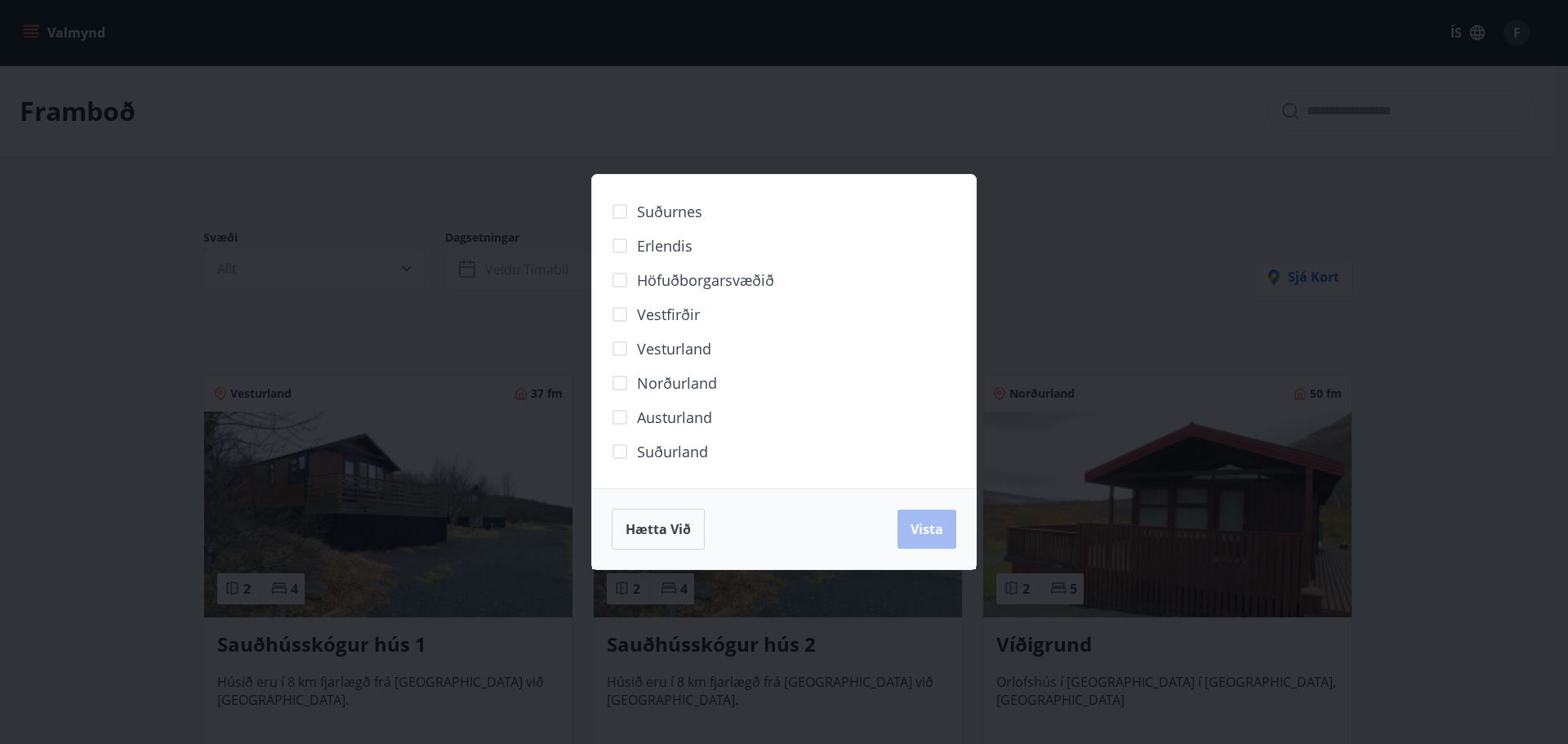
click at [687, 416] on span "Austurland" at bounding box center [675, 417] width 75 height 21
click at [939, 533] on span "Vista" at bounding box center [926, 530] width 33 height 18
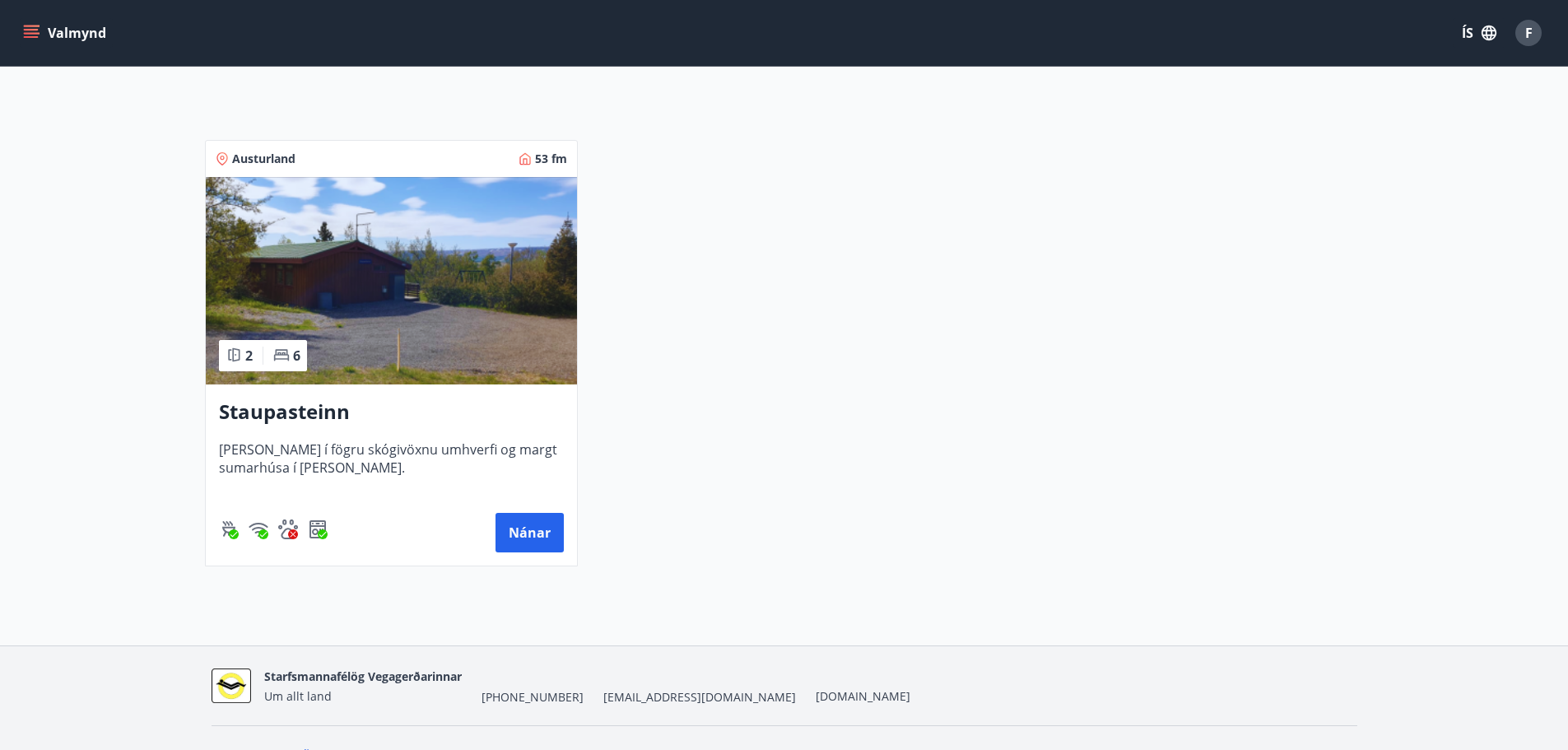
scroll to position [311, 0]
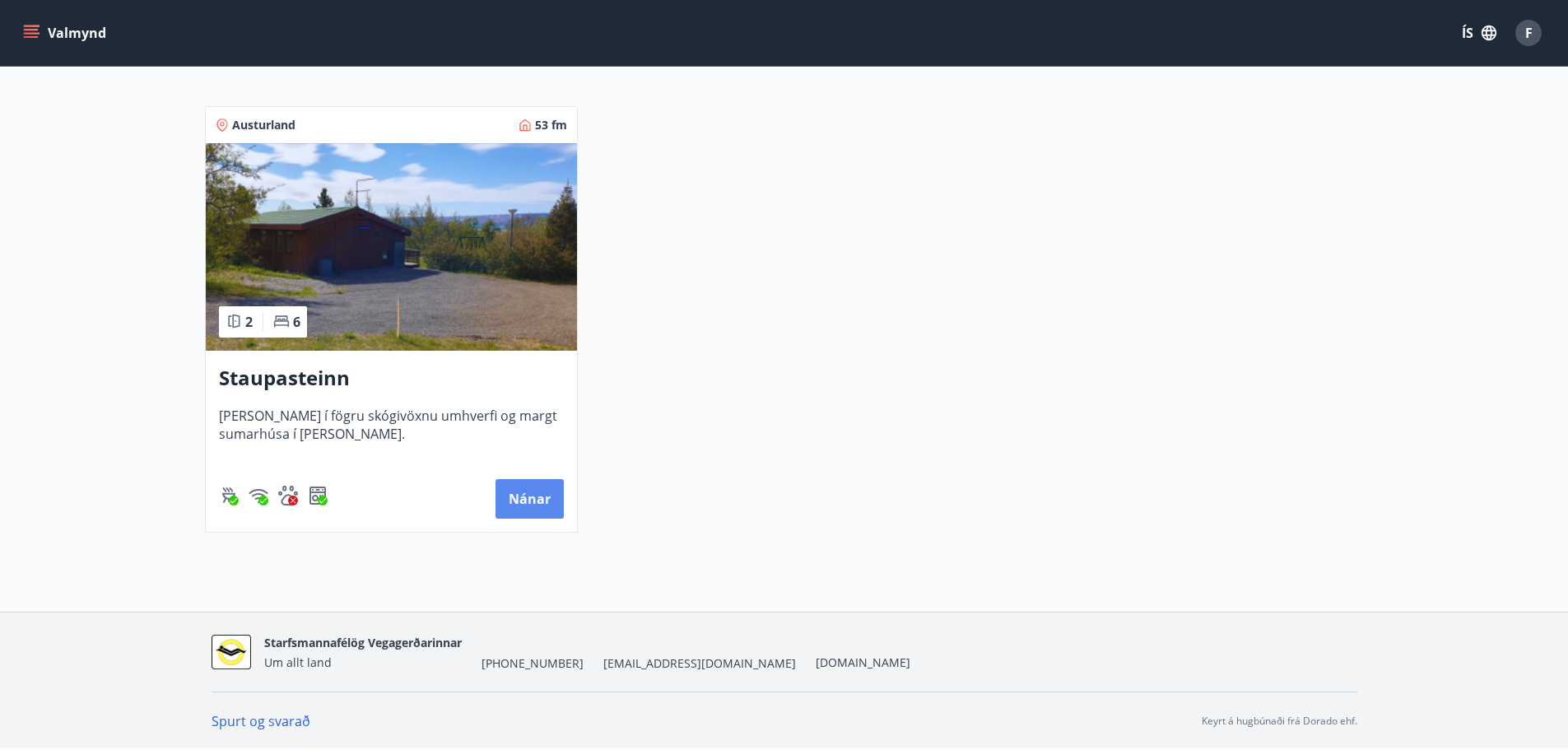
click at [539, 496] on button "Nánar" at bounding box center [529, 499] width 68 height 39
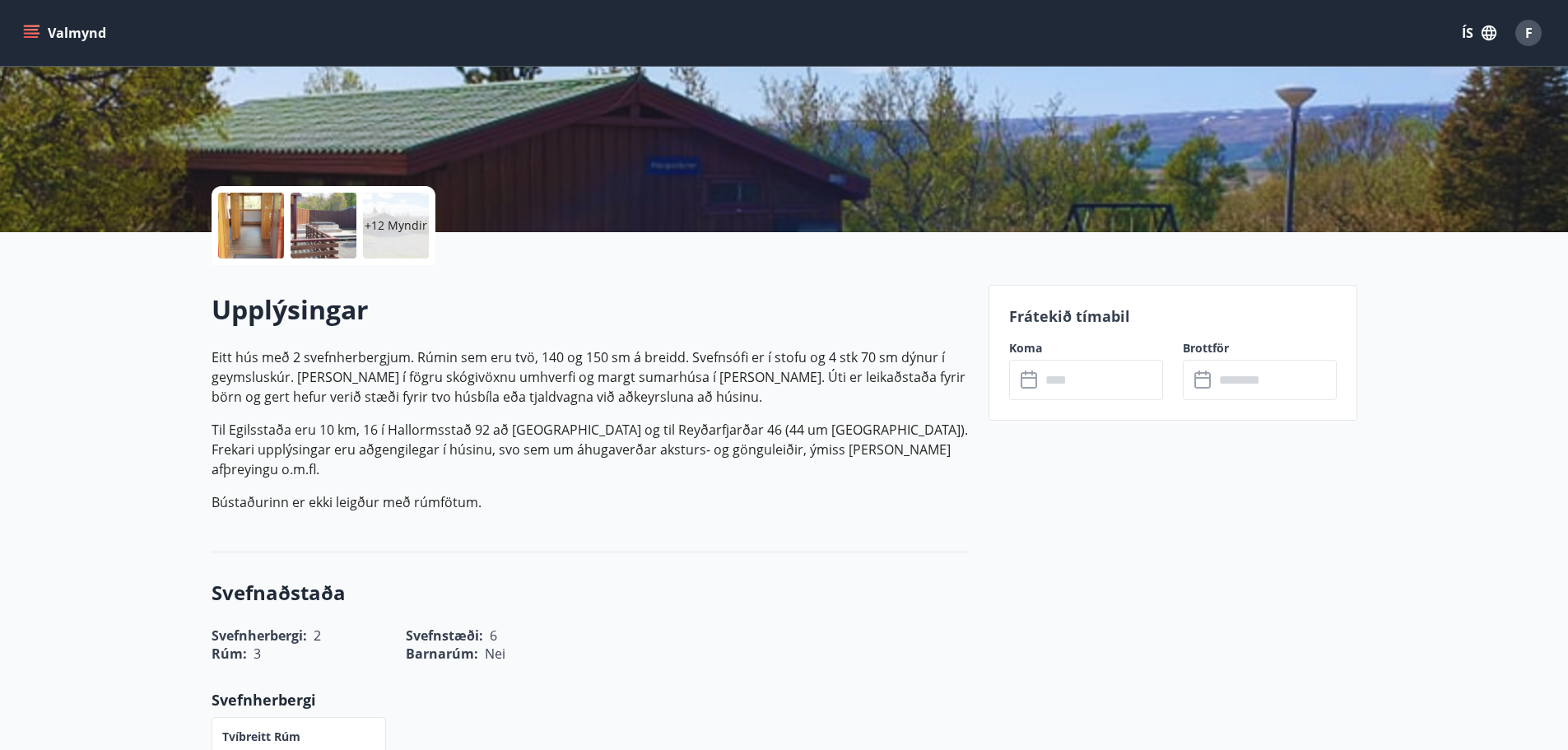
scroll to position [329, 0]
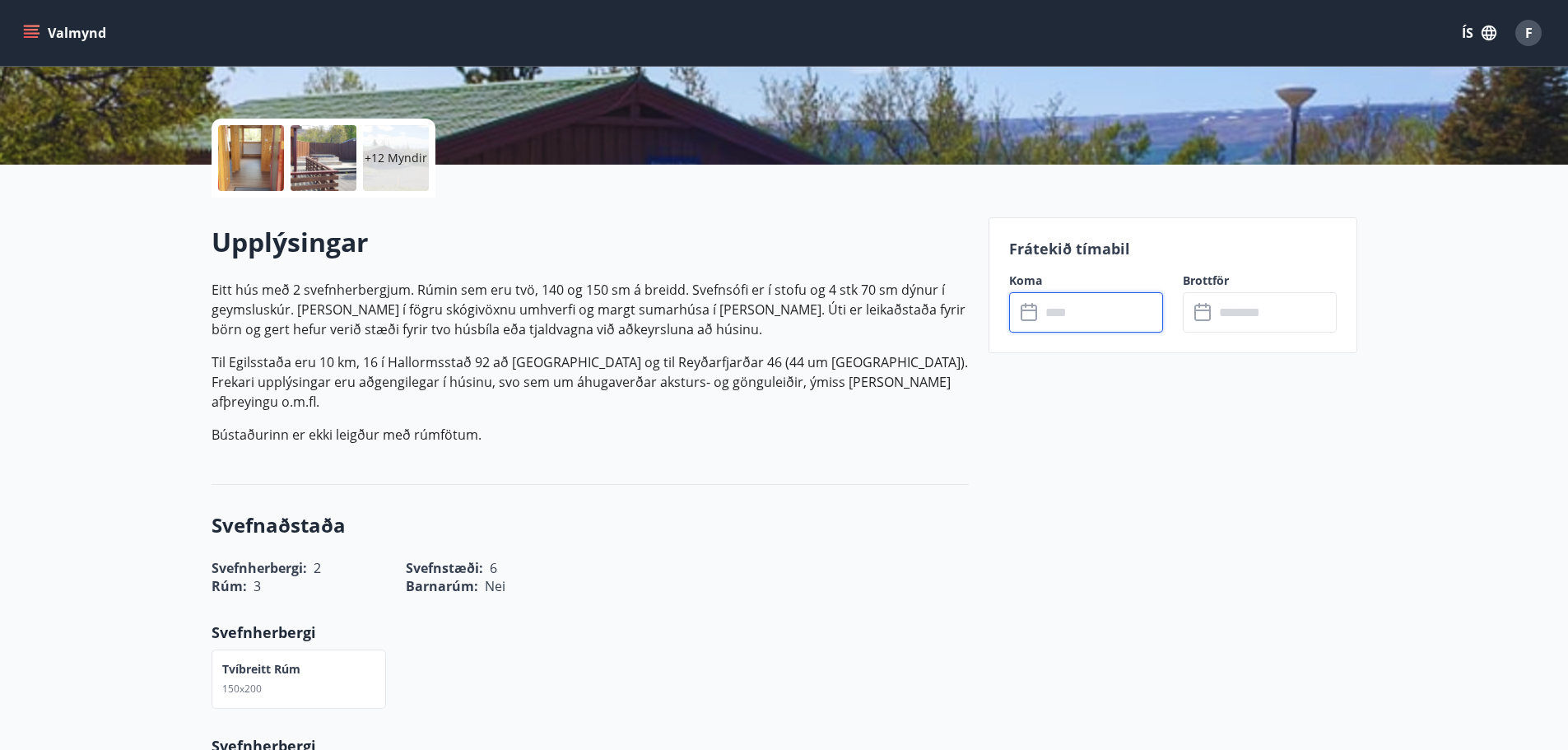
click at [1133, 307] on input "text" at bounding box center [1102, 312] width 123 height 40
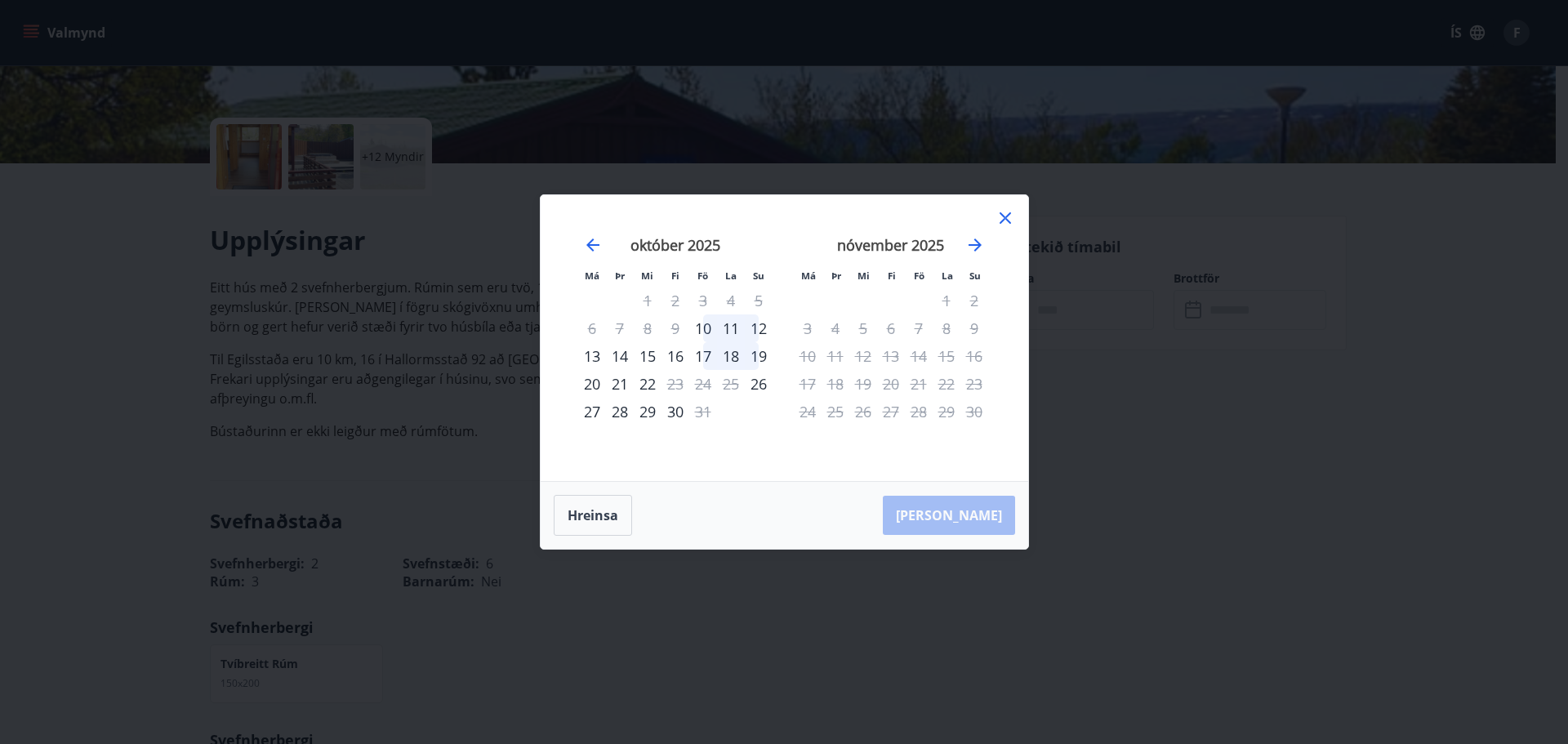
click at [681, 413] on div "30" at bounding box center [675, 411] width 28 height 28
click at [673, 416] on div "30" at bounding box center [675, 411] width 28 height 28
click at [604, 521] on button "Hreinsa" at bounding box center [593, 515] width 78 height 41
click at [1004, 213] on icon at bounding box center [1006, 218] width 20 height 20
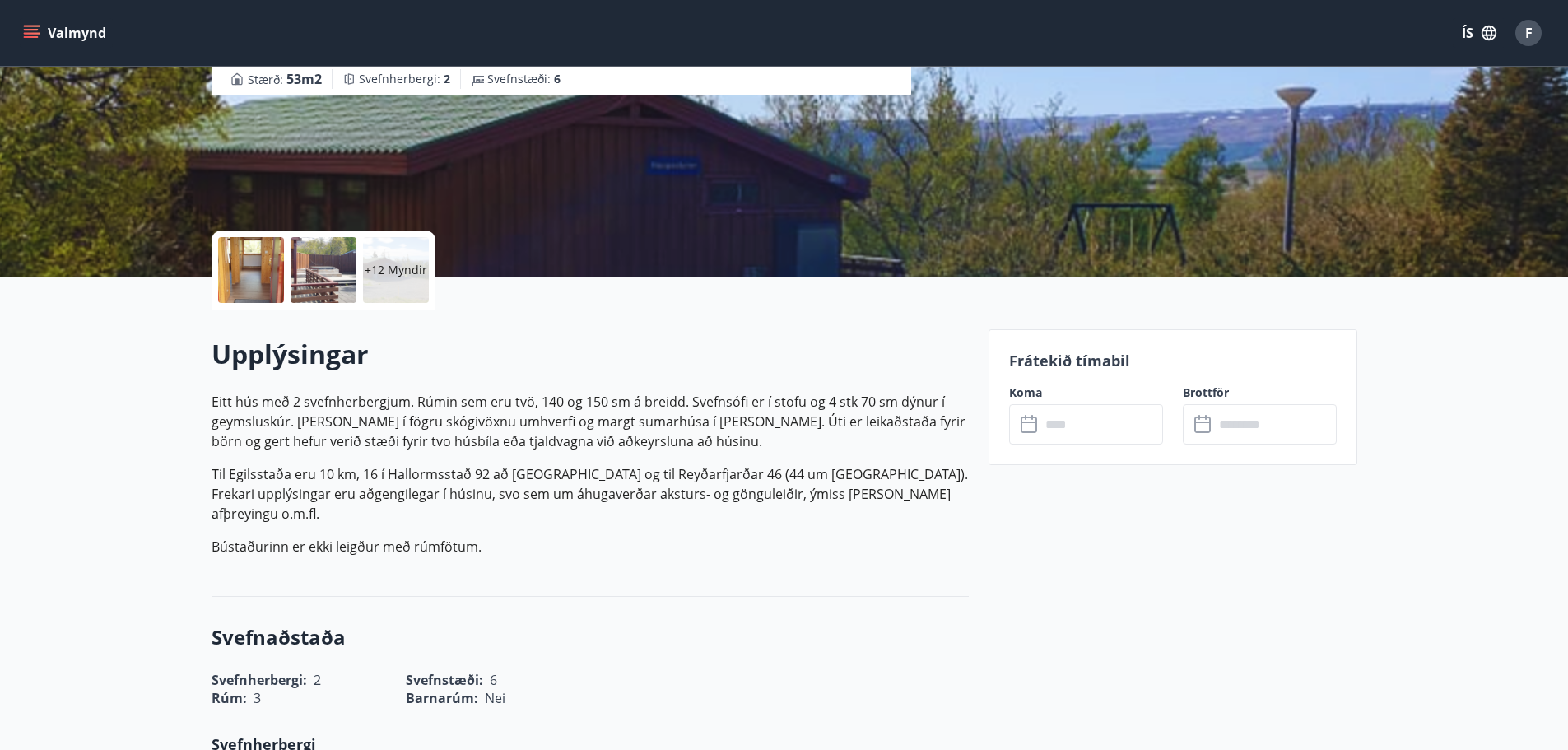
scroll to position [0, 0]
